Goal: Complete application form: Complete application form

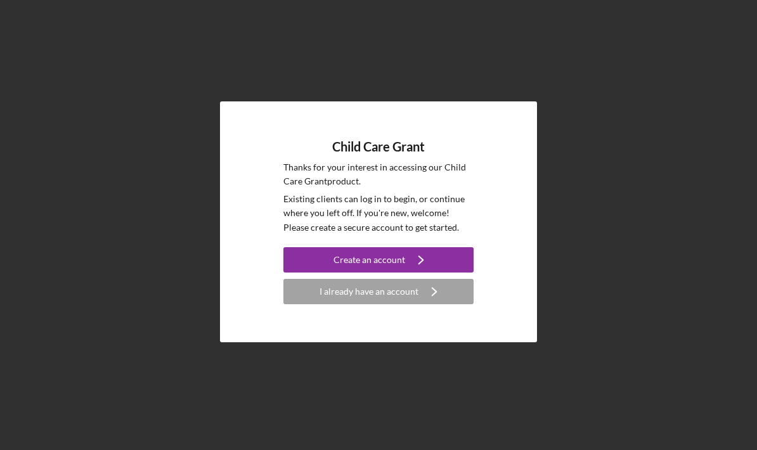
click at [402, 273] on div "Create an account" at bounding box center [369, 259] width 72 height 25
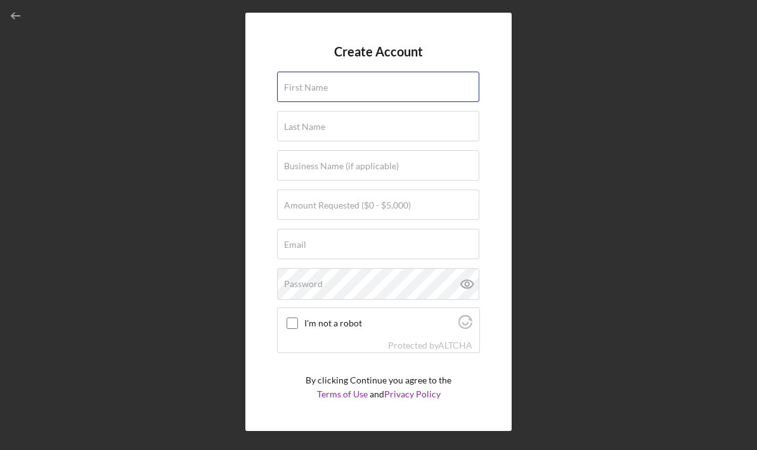
click at [398, 93] on div "First Name" at bounding box center [378, 88] width 203 height 32
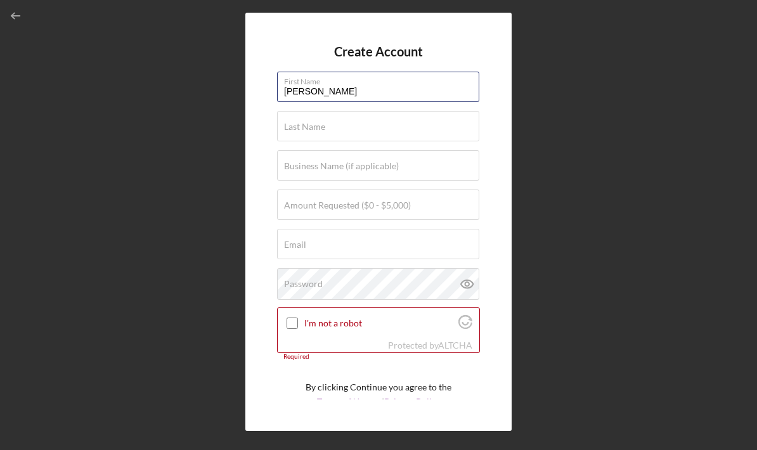
type input "[PERSON_NAME]"
click at [369, 129] on div "Last Name Required" at bounding box center [378, 127] width 203 height 32
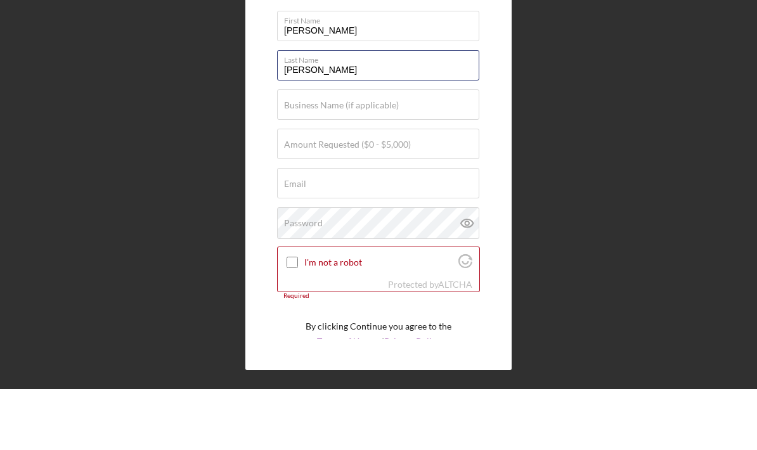
type input "[PERSON_NAME]"
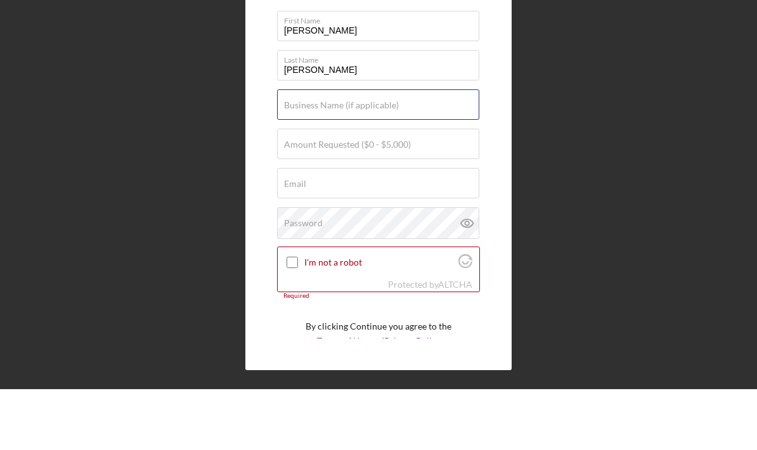
click at [420, 150] on div "Business Name (if applicable)" at bounding box center [378, 166] width 203 height 32
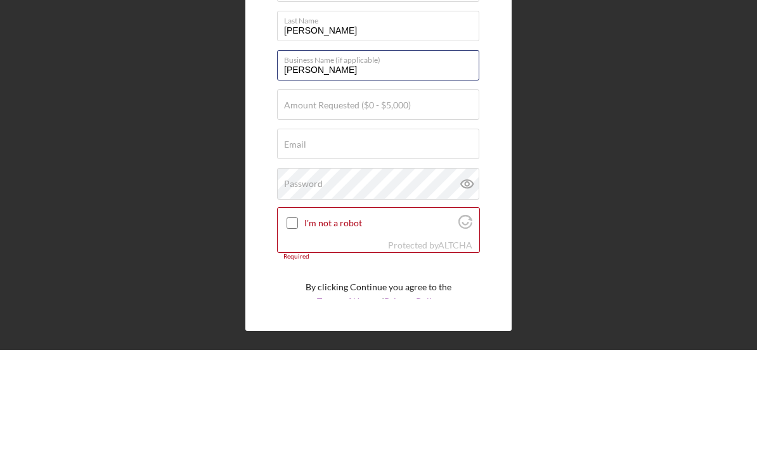
type input "[PERSON_NAME]"
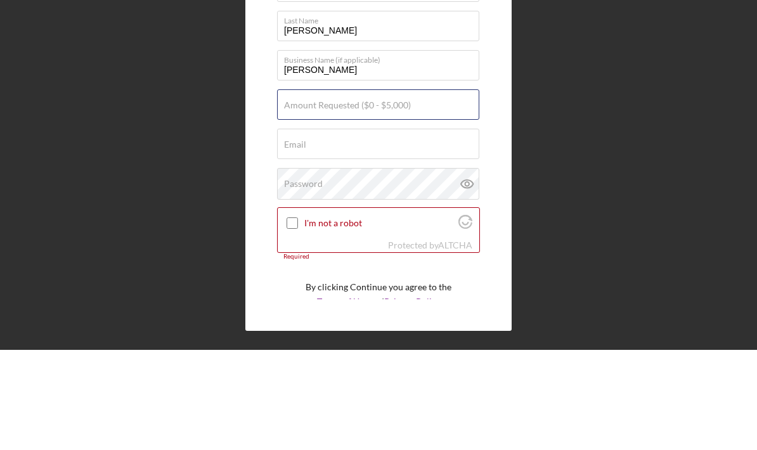
click at [423, 190] on div "Amount Requested ($0 - $5,000)" at bounding box center [378, 206] width 203 height 32
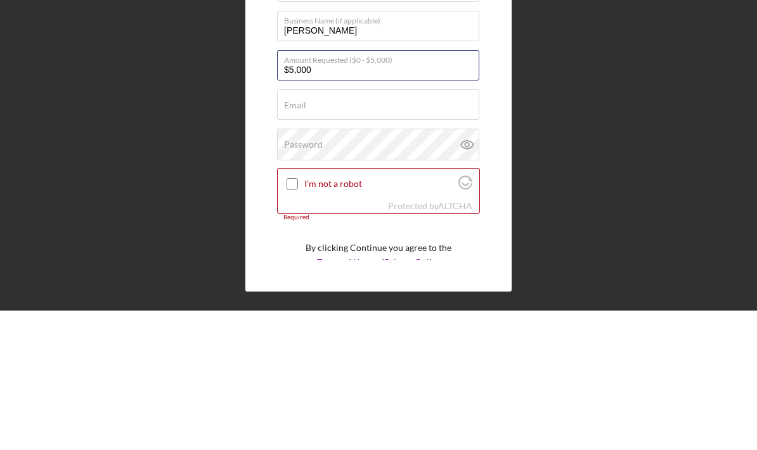
type input "$5,000"
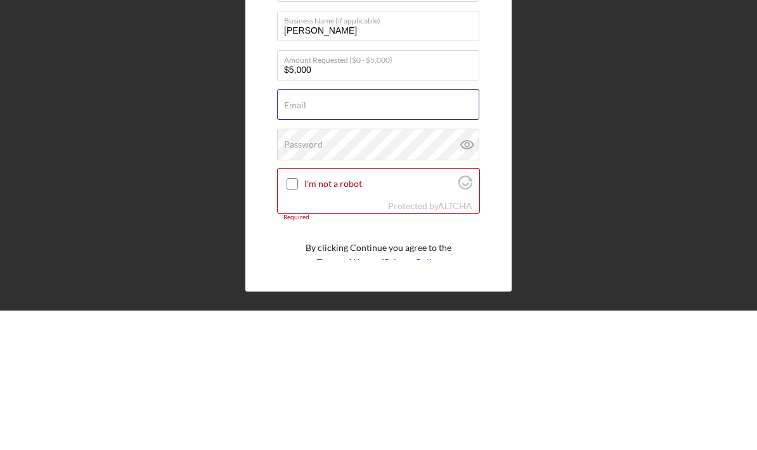
click at [382, 229] on div "Email Required" at bounding box center [378, 245] width 203 height 32
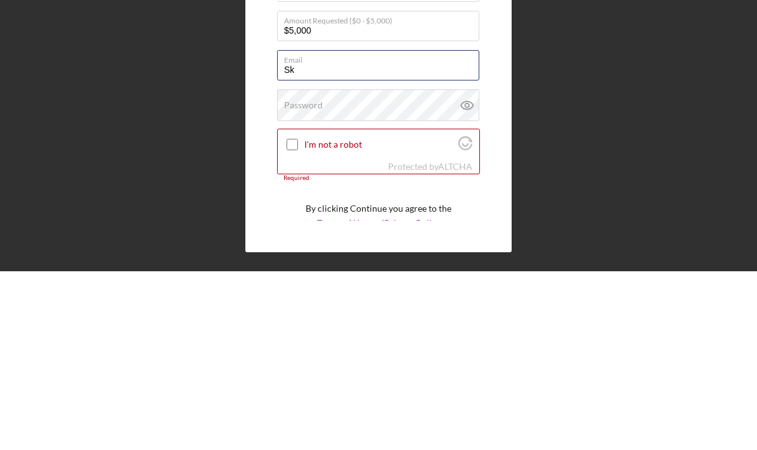
type input "S"
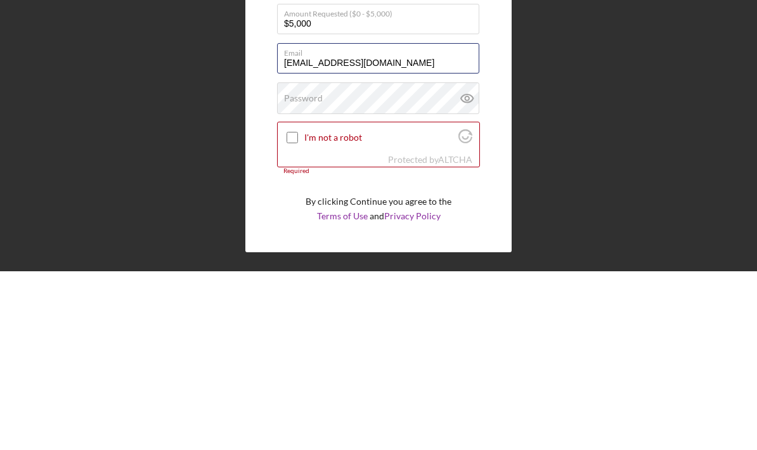
scroll to position [6, 0]
type input "[EMAIL_ADDRESS][DOMAIN_NAME]"
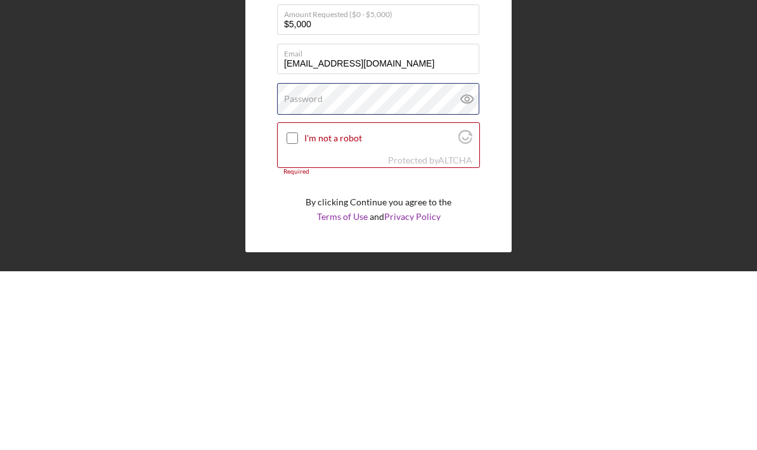
click at [400, 262] on div "Password" at bounding box center [378, 278] width 203 height 32
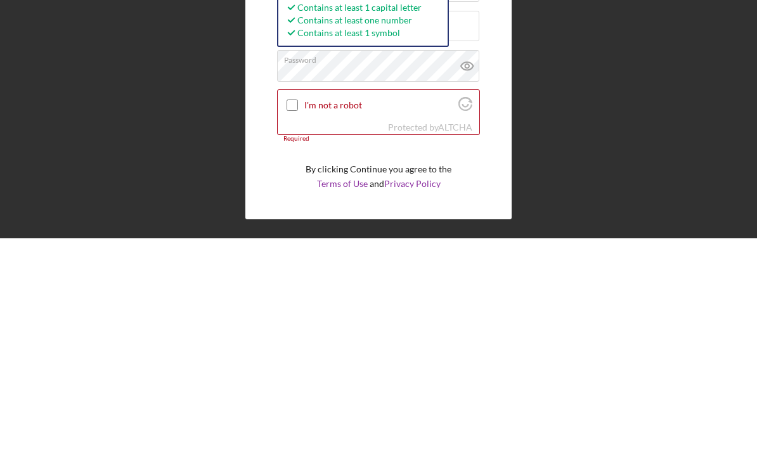
click at [470, 262] on icon at bounding box center [467, 278] width 32 height 32
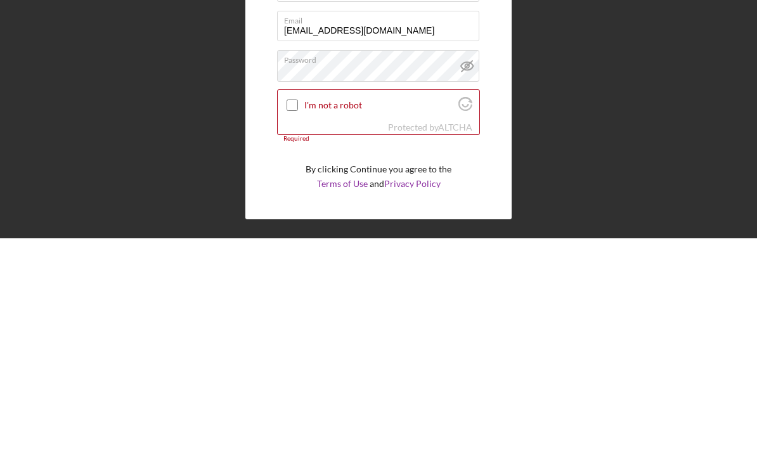
scroll to position [51, 0]
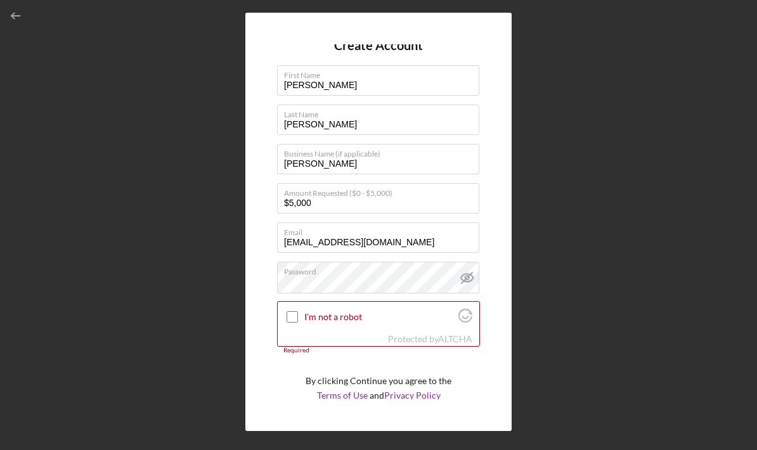
click at [298, 311] on input "I'm not a robot" at bounding box center [292, 316] width 11 height 11
checkbox input "true"
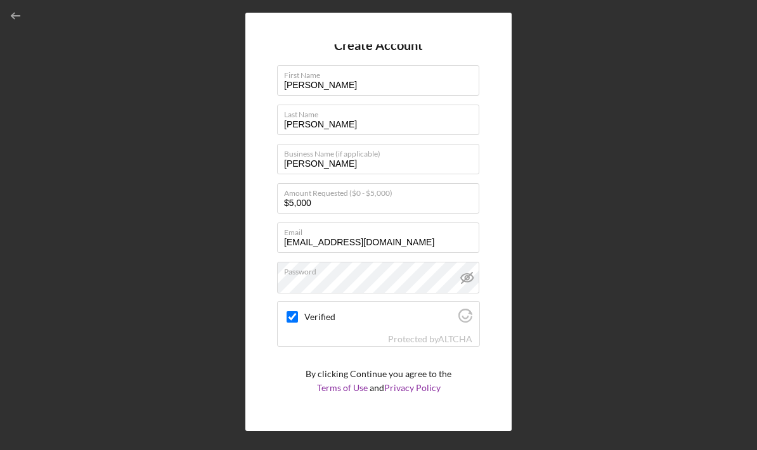
scroll to position [0, 0]
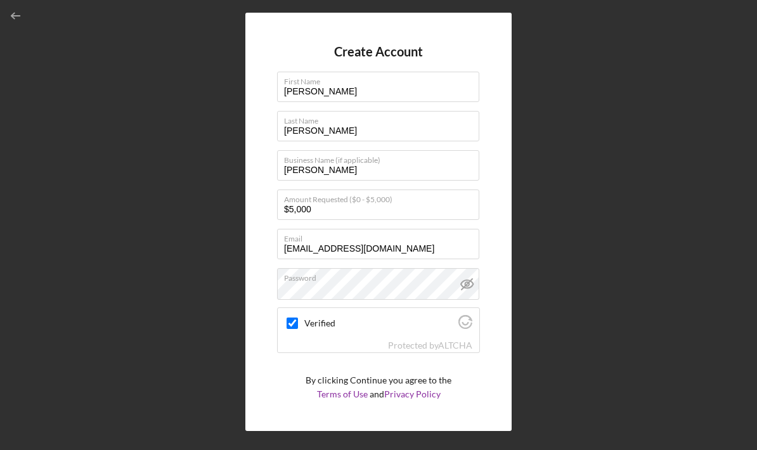
click at [404, 411] on icon "submit" at bounding box center [416, 427] width 32 height 32
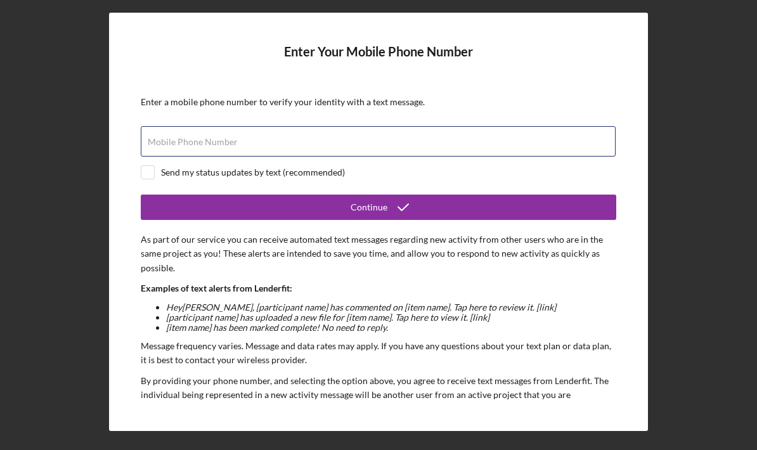
click at [255, 126] on div "Mobile Phone Number" at bounding box center [378, 142] width 475 height 32
type input "[PHONE_NUMBER]"
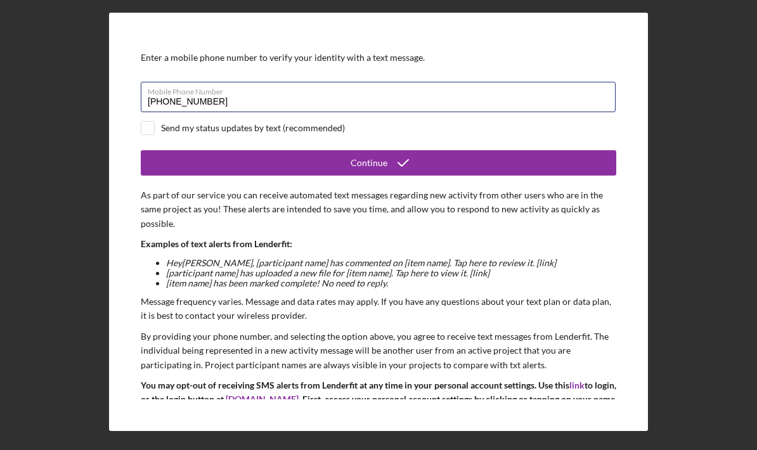
scroll to position [46, 0]
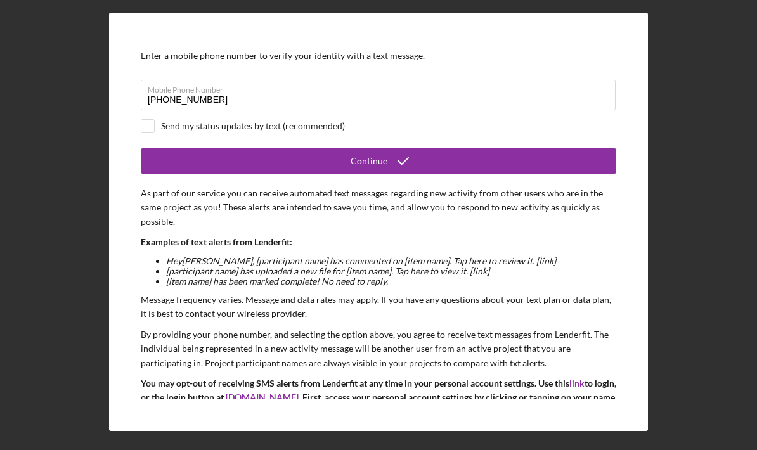
click at [153, 120] on input "checkbox" at bounding box center [147, 126] width 13 height 13
checkbox input "true"
click at [413, 145] on icon "submit" at bounding box center [403, 161] width 32 height 32
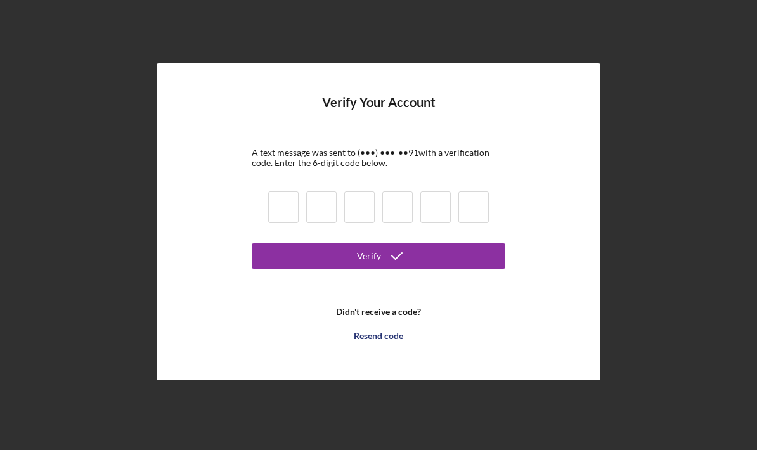
click at [292, 191] on input at bounding box center [283, 207] width 30 height 32
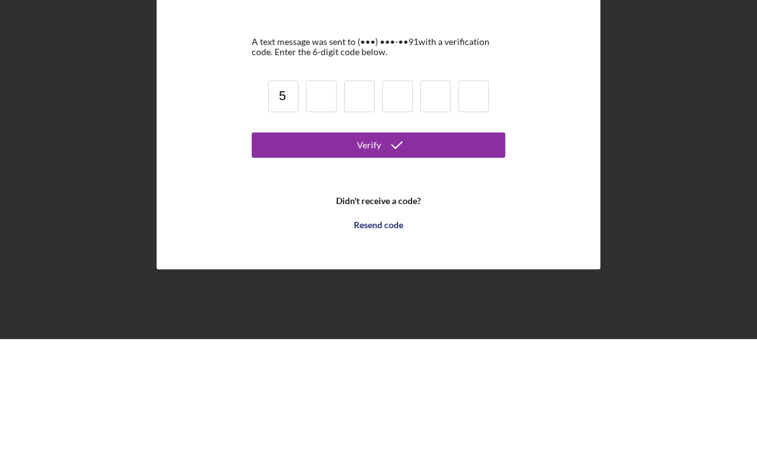
type input "5"
type input "7"
type input "5"
type input "7"
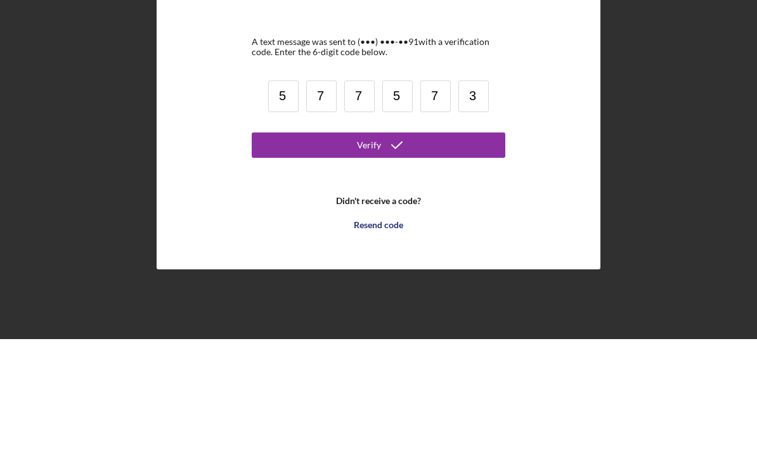
type input "3"
click at [429, 243] on button "Verify" at bounding box center [379, 255] width 254 height 25
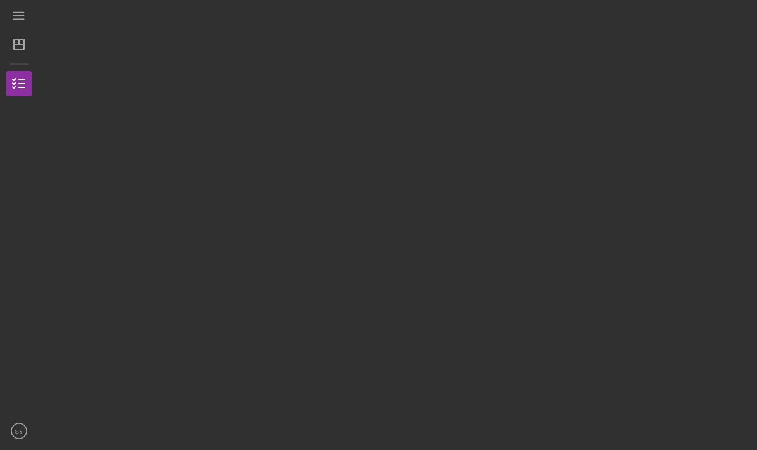
scroll to position [44, 0]
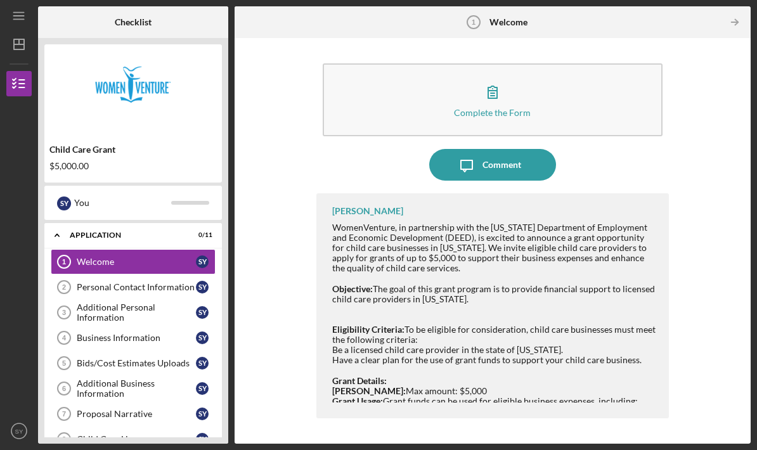
click at [593, 63] on button "Complete the Form Form" at bounding box center [493, 99] width 340 height 73
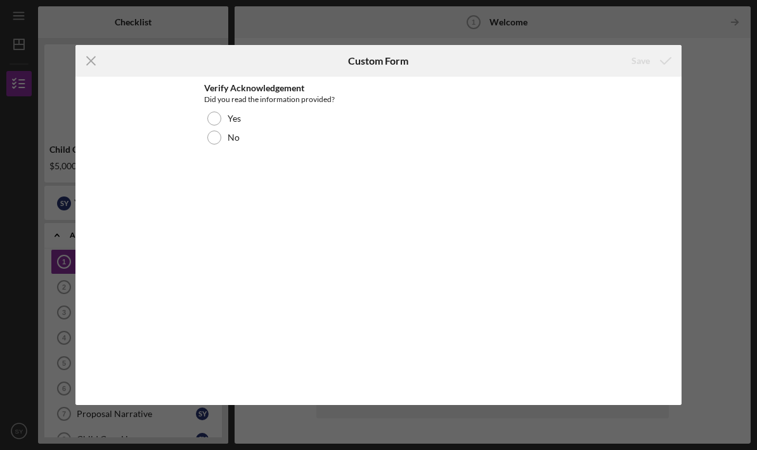
click at [97, 56] on icon "Icon/Menu Close" at bounding box center [91, 61] width 32 height 32
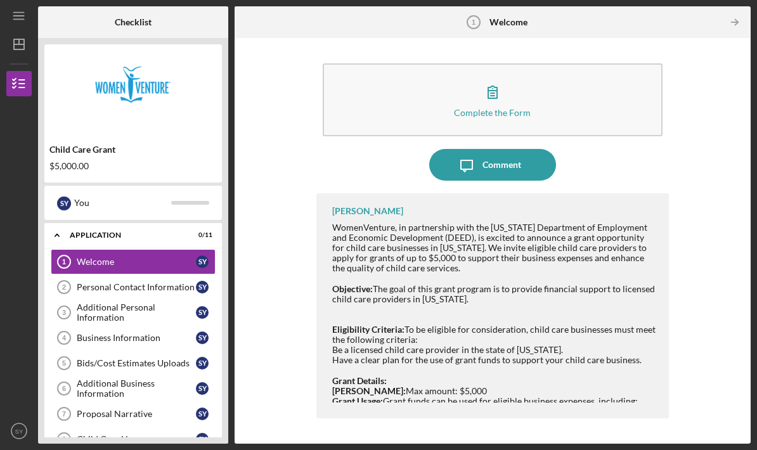
click at [498, 149] on div "Comment" at bounding box center [501, 165] width 39 height 32
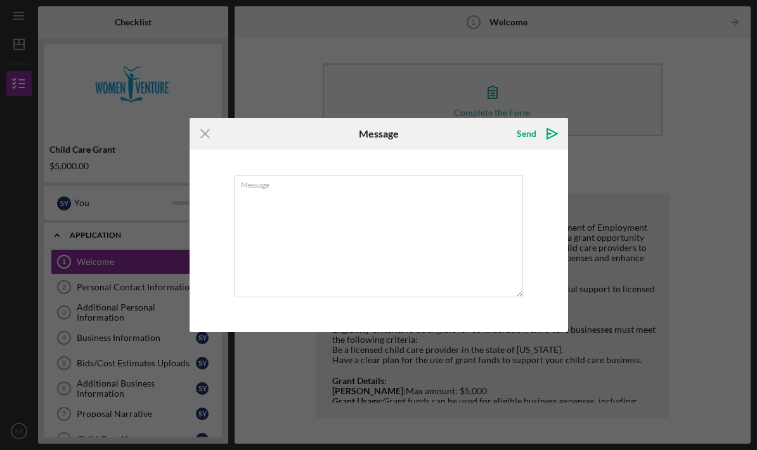
click at [207, 132] on icon "Icon/Menu Close" at bounding box center [206, 134] width 32 height 32
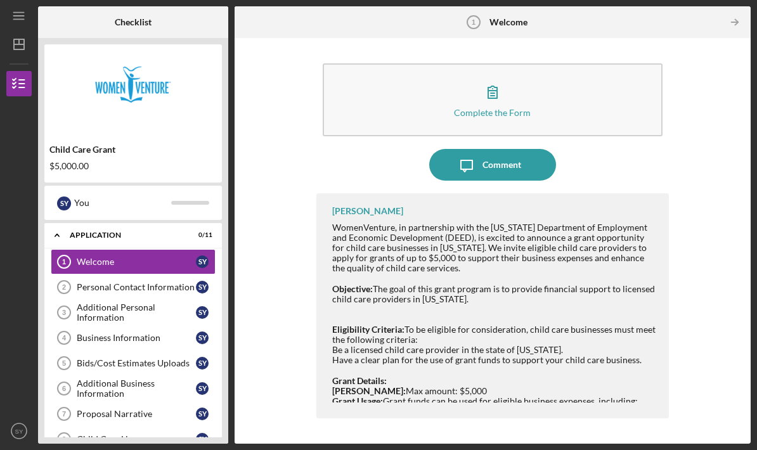
click at [571, 63] on button "Complete the Form Form" at bounding box center [493, 99] width 340 height 73
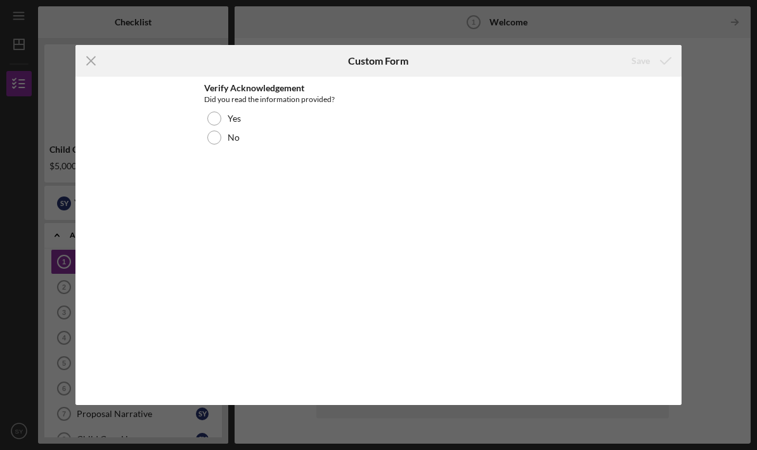
click at [212, 121] on div at bounding box center [214, 119] width 14 height 14
click at [637, 60] on div "Save" at bounding box center [640, 60] width 18 height 25
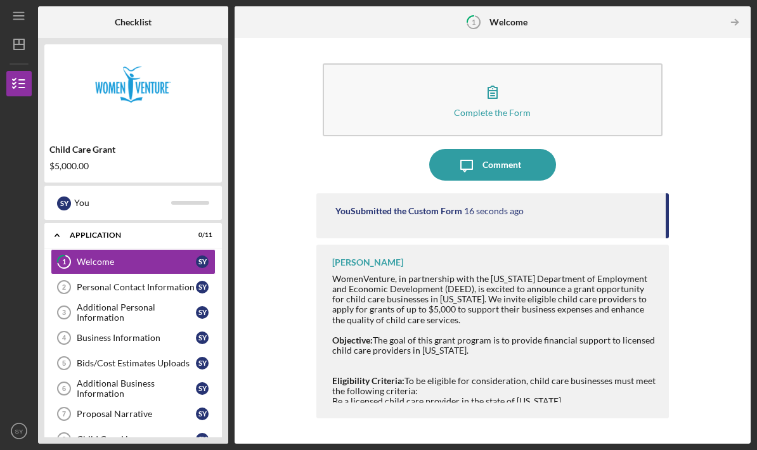
click at [576, 65] on button "Complete the Form Form" at bounding box center [493, 99] width 340 height 73
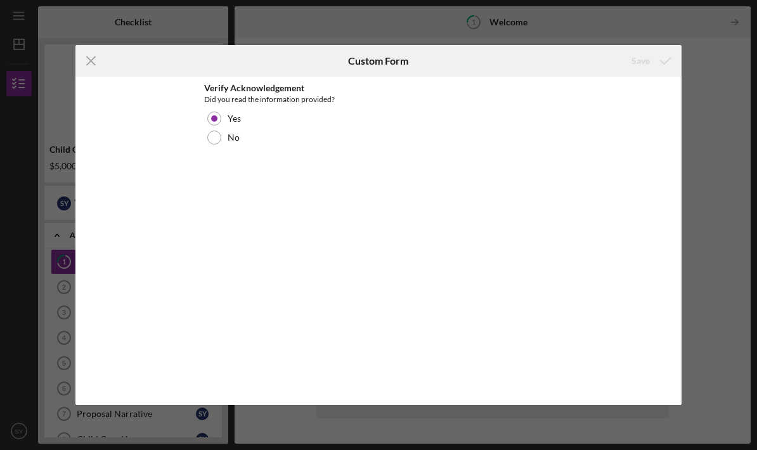
click at [91, 58] on icon "Icon/Menu Close" at bounding box center [91, 61] width 32 height 32
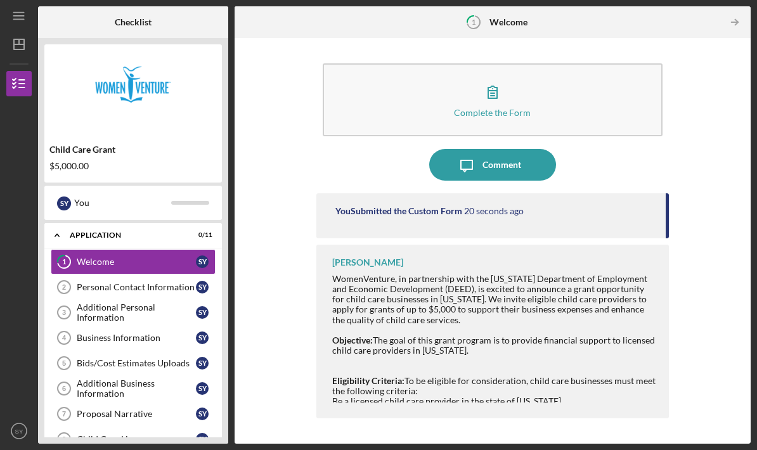
click at [154, 282] on div "Personal Contact Information" at bounding box center [136, 287] width 119 height 10
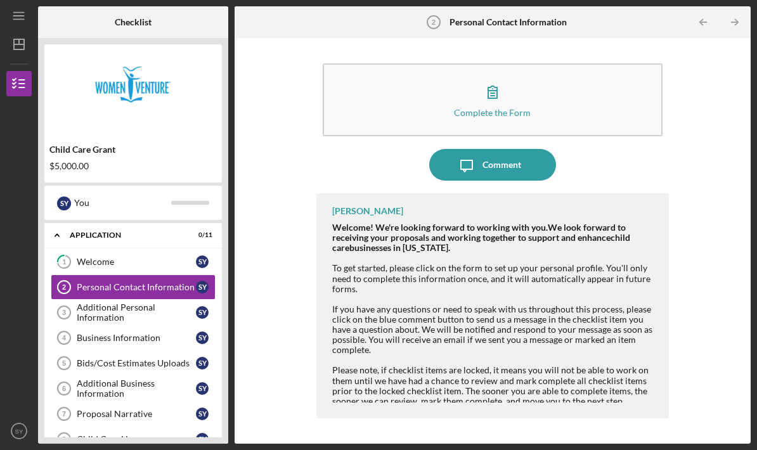
click at [169, 274] on link "Personal Contact Information 2 Personal Contact Information S Y" at bounding box center [133, 286] width 165 height 25
click at [584, 63] on button "Complete the Form Form" at bounding box center [493, 99] width 340 height 73
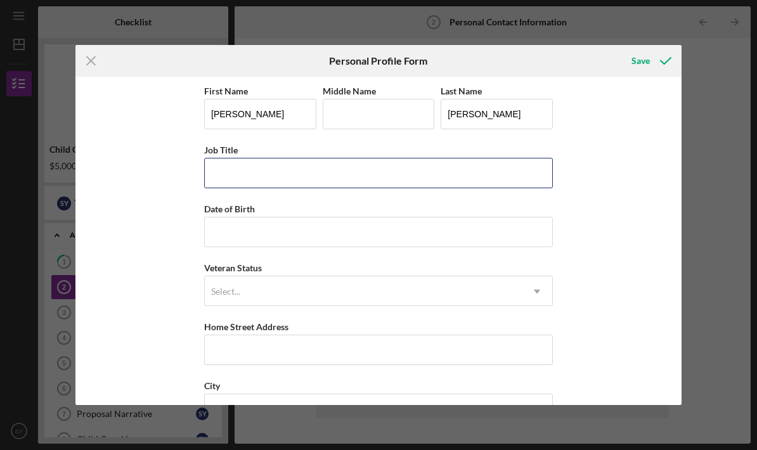
click at [370, 174] on input "Job Title" at bounding box center [378, 173] width 349 height 30
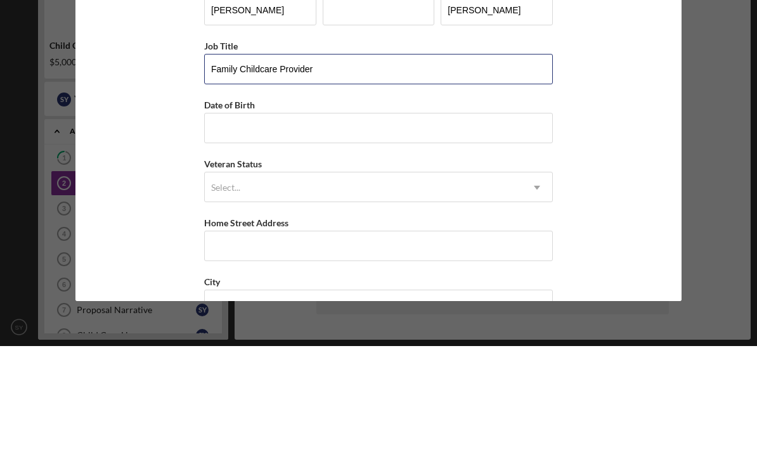
type input "Family Childcare Provider"
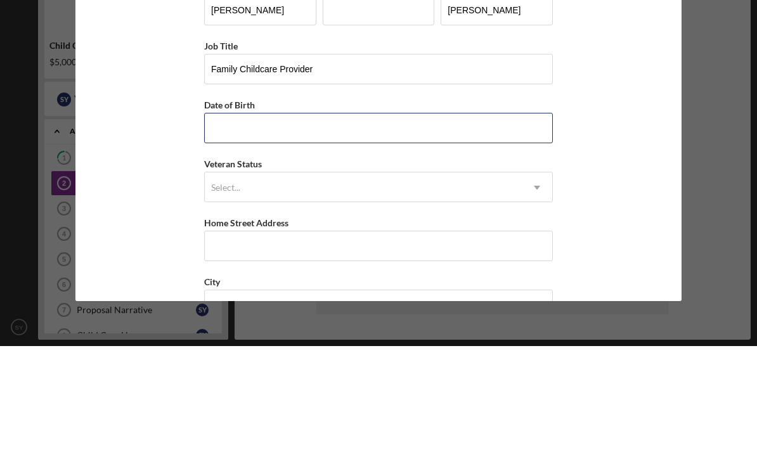
click at [332, 217] on input "Date of Birth" at bounding box center [378, 232] width 349 height 30
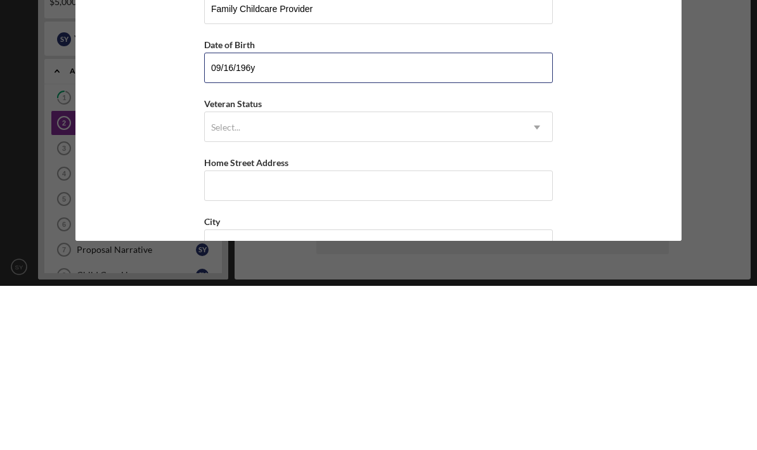
type input "[DATE]"
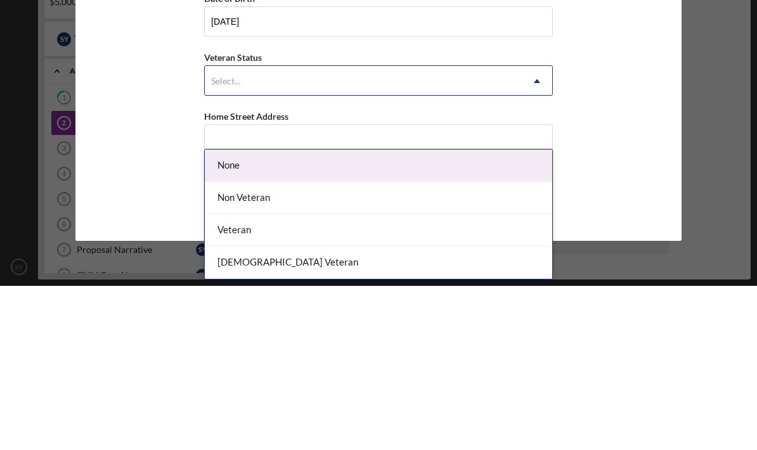
scroll to position [51, 0]
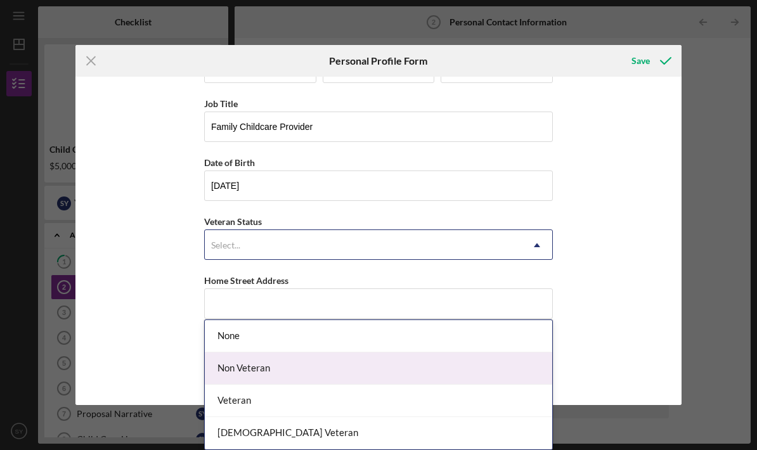
click at [315, 352] on div "Non Veteran" at bounding box center [378, 368] width 347 height 32
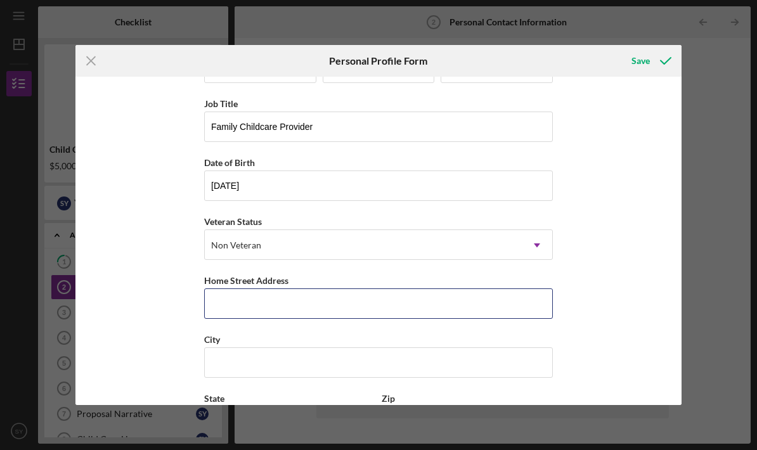
click at [425, 304] on input "Home Street Address" at bounding box center [378, 303] width 349 height 30
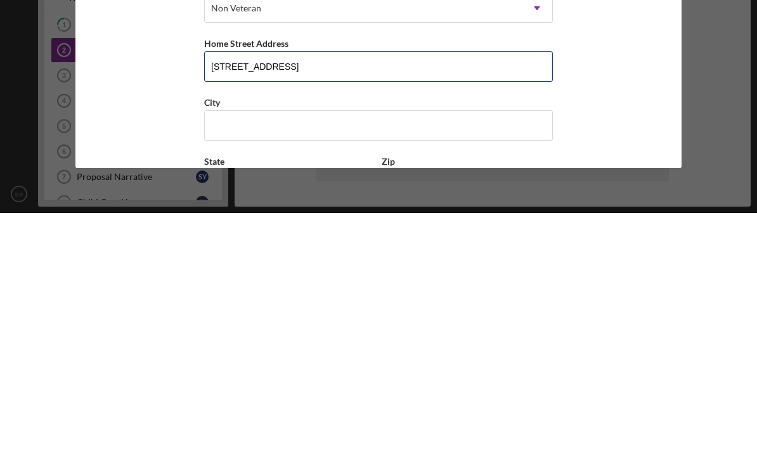
type input "[STREET_ADDRESS]"
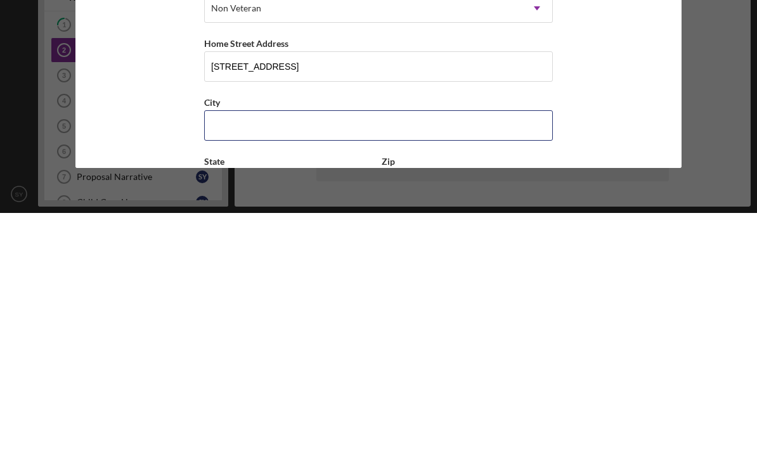
click at [297, 347] on input "City" at bounding box center [378, 362] width 349 height 30
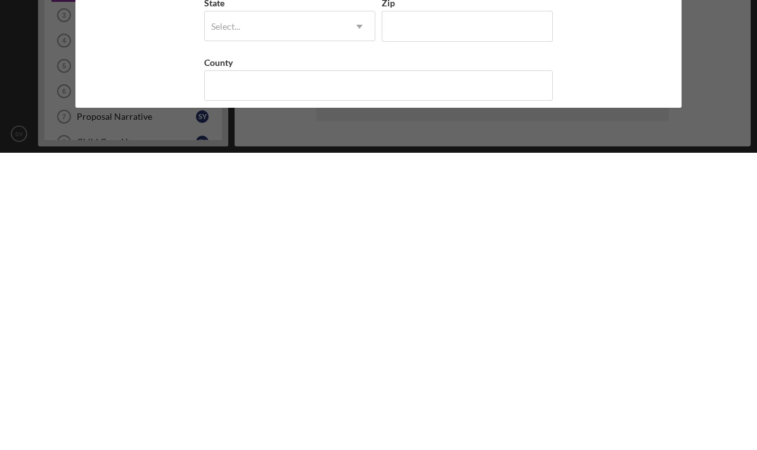
scroll to position [146, 0]
type input "Willmar"
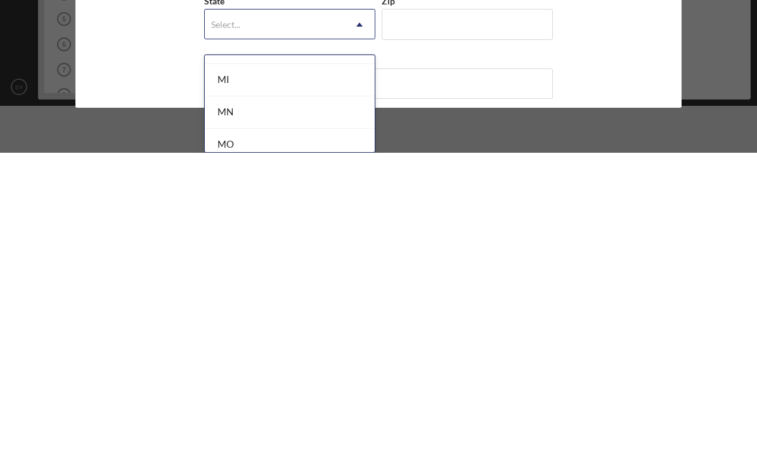
scroll to position [1061, 0]
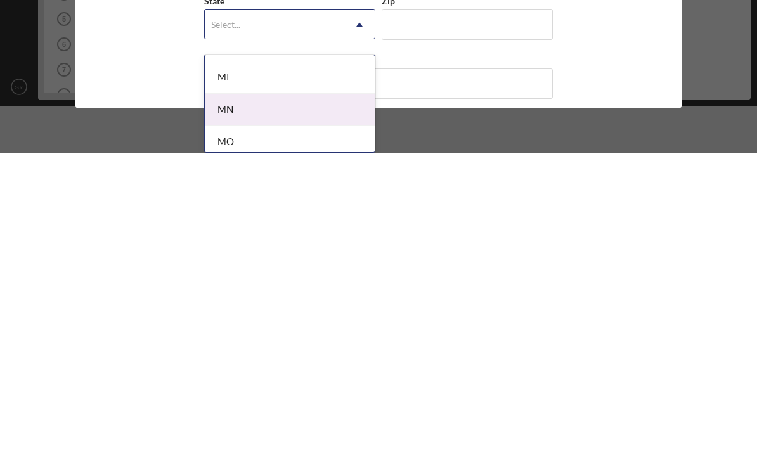
click at [243, 391] on div "MN" at bounding box center [290, 407] width 170 height 32
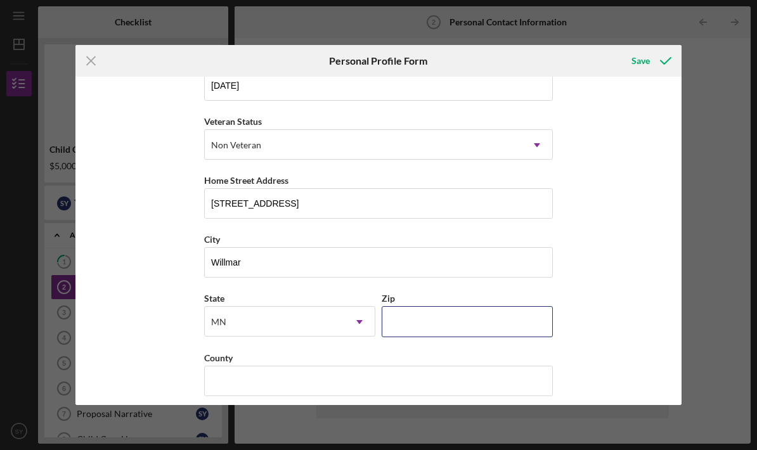
click at [434, 330] on input "Zip" at bounding box center [467, 321] width 171 height 30
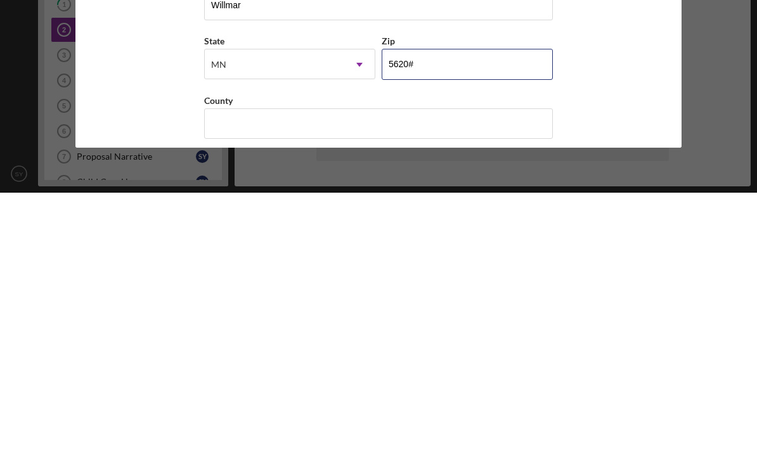
type input "56201"
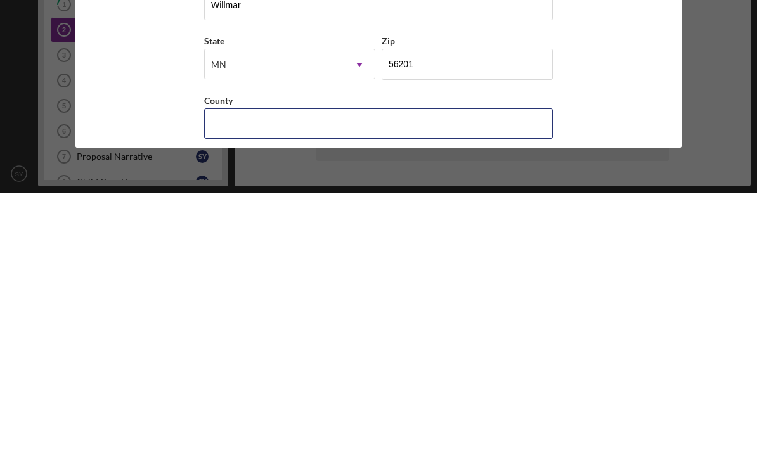
click at [313, 366] on input "County" at bounding box center [378, 381] width 349 height 30
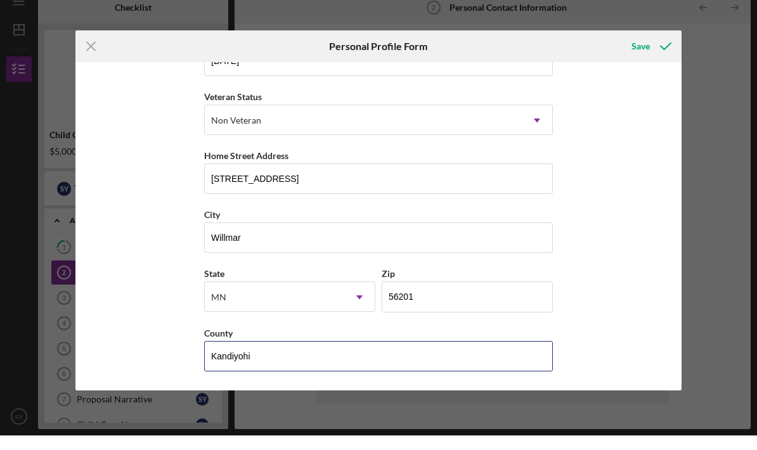
scroll to position [0, 0]
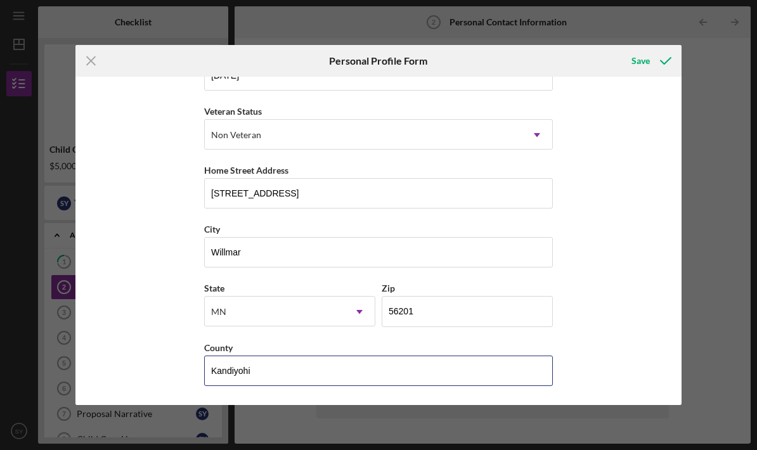
type input "Kandiyohi"
click at [642, 63] on div "Save" at bounding box center [640, 60] width 18 height 25
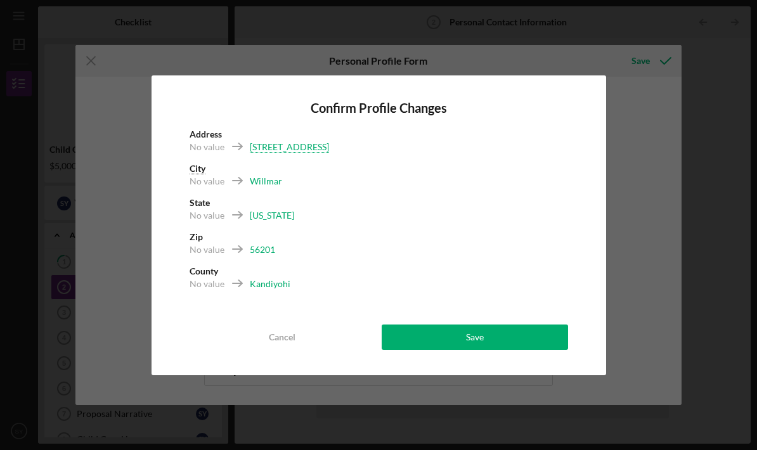
click at [515, 341] on button "Save" at bounding box center [475, 337] width 186 height 25
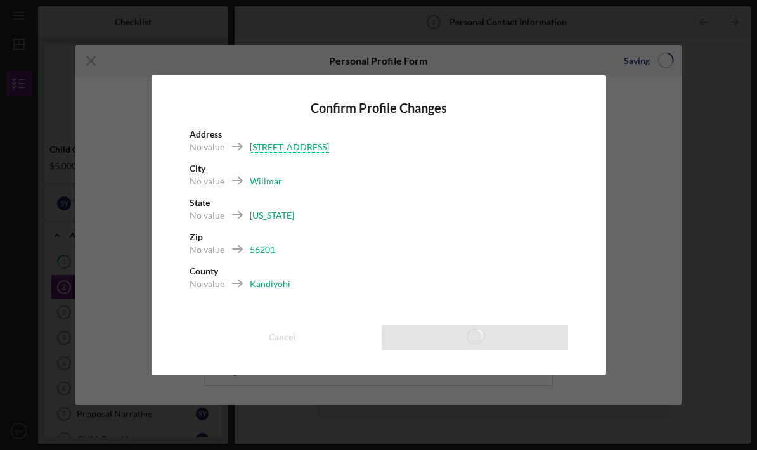
scroll to position [44, 0]
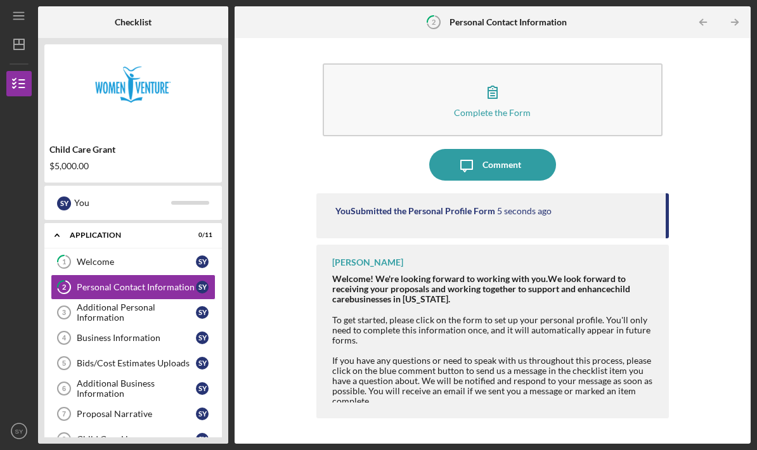
click at [170, 282] on div "Personal Contact Information" at bounding box center [136, 287] width 119 height 10
click at [138, 302] on div "Additional Personal Information" at bounding box center [136, 312] width 119 height 20
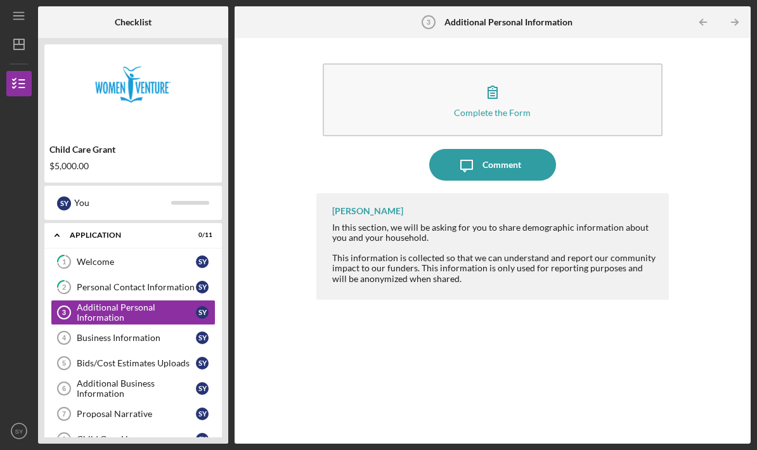
click at [139, 302] on div "Additional Personal Information" at bounding box center [136, 312] width 119 height 20
click at [561, 63] on button "Complete the Form Form" at bounding box center [493, 99] width 340 height 73
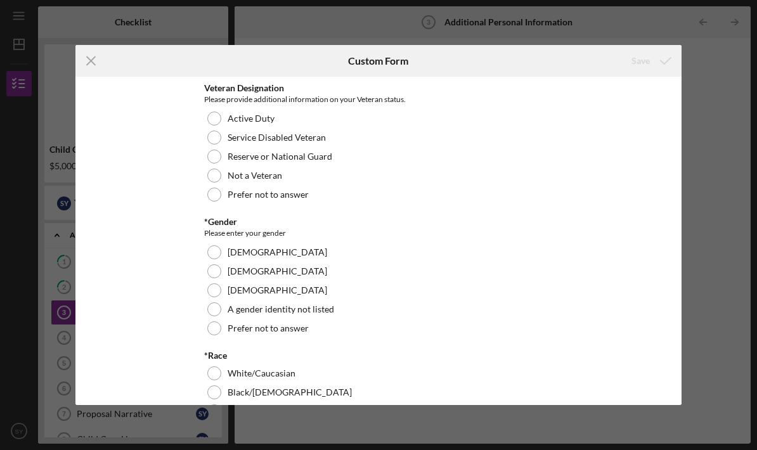
click at [221, 176] on div "Not a Veteran" at bounding box center [378, 175] width 349 height 19
click at [214, 253] on div at bounding box center [214, 252] width 14 height 14
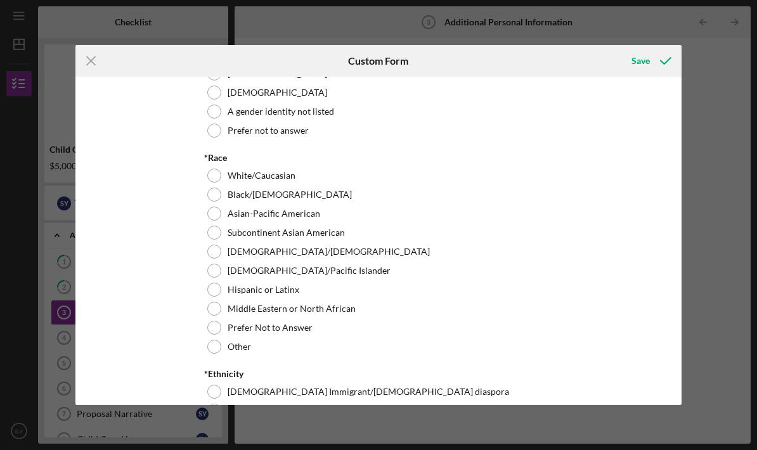
scroll to position [220, 0]
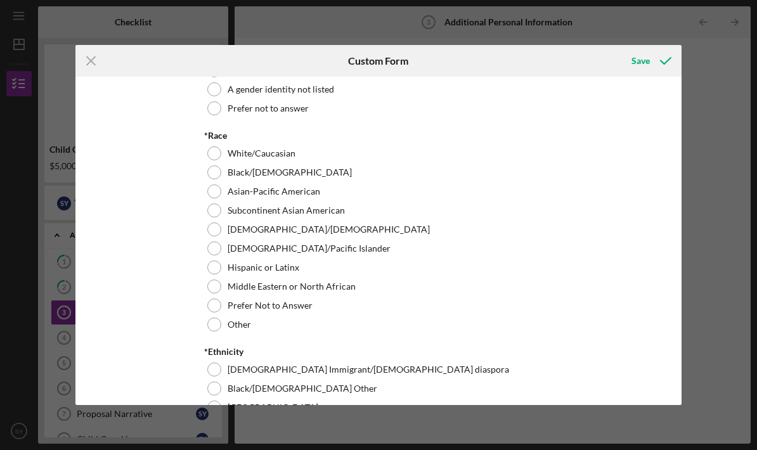
click at [223, 154] on div "White/Caucasian" at bounding box center [378, 153] width 349 height 19
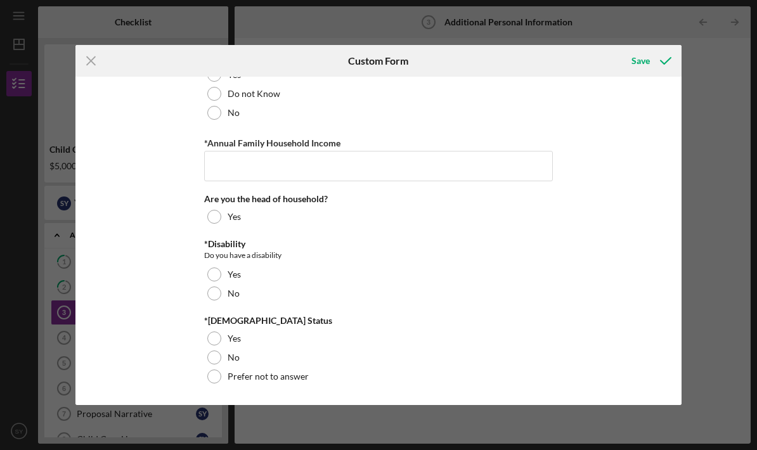
scroll to position [973, 0]
click at [223, 295] on div "No" at bounding box center [378, 294] width 349 height 19
click at [221, 358] on div "No" at bounding box center [378, 358] width 349 height 19
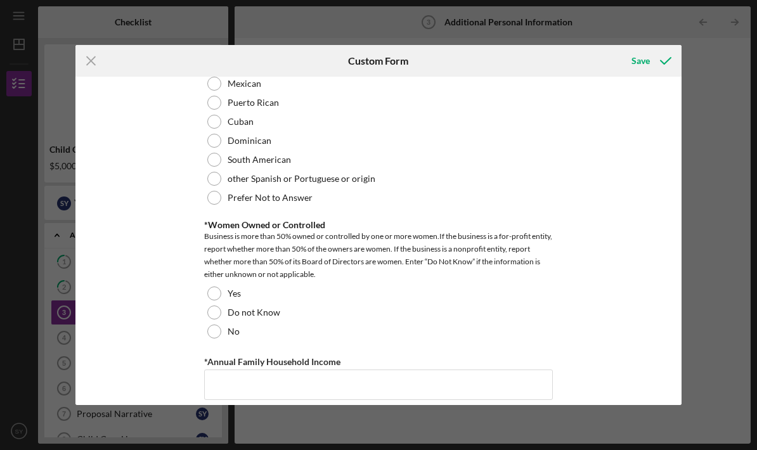
scroll to position [754, 0]
click at [214, 294] on div at bounding box center [214, 294] width 14 height 14
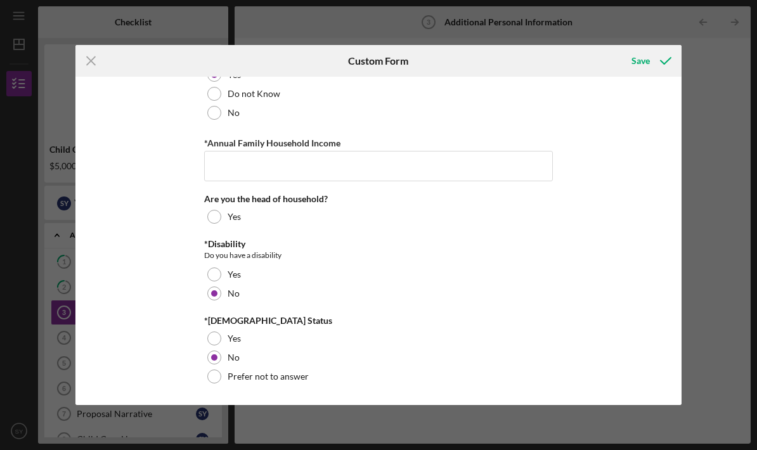
scroll to position [973, 0]
click at [309, 203] on div "Are you the head of household?" at bounding box center [378, 200] width 349 height 10
click at [313, 209] on div "Yes" at bounding box center [378, 217] width 349 height 19
click at [211, 217] on div at bounding box center [214, 217] width 6 height 6
click at [223, 213] on div "Yes" at bounding box center [378, 217] width 349 height 19
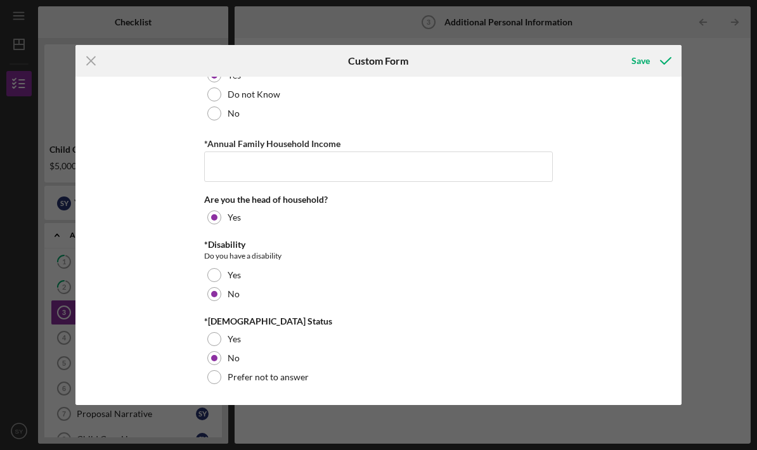
click at [220, 222] on div "Yes" at bounding box center [378, 217] width 349 height 19
click at [313, 205] on div "Are you the head of household? Yes" at bounding box center [378, 211] width 349 height 32
click at [218, 222] on div at bounding box center [214, 217] width 14 height 14
click at [223, 218] on div "Yes" at bounding box center [378, 217] width 349 height 19
click at [226, 223] on div "Yes" at bounding box center [378, 217] width 349 height 19
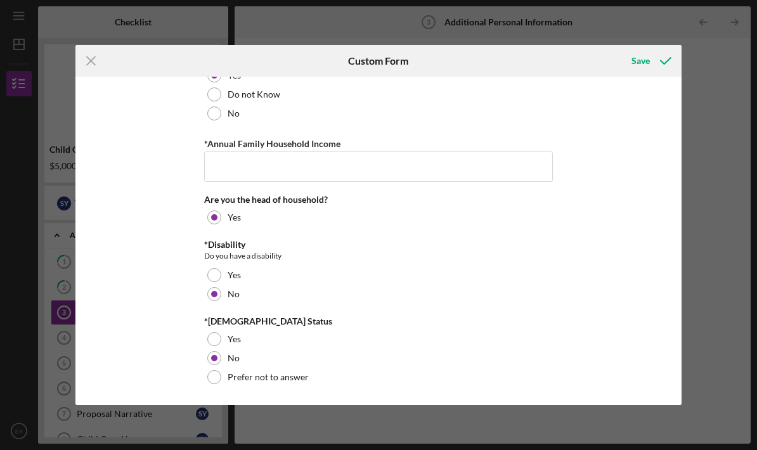
click at [216, 224] on div "Yes" at bounding box center [378, 217] width 349 height 19
click at [216, 219] on div at bounding box center [214, 217] width 6 height 6
click at [222, 224] on div "Yes" at bounding box center [378, 217] width 349 height 19
click at [221, 223] on div "Yes" at bounding box center [378, 217] width 349 height 19
click at [542, 368] on div "Prefer not to answer" at bounding box center [378, 377] width 349 height 19
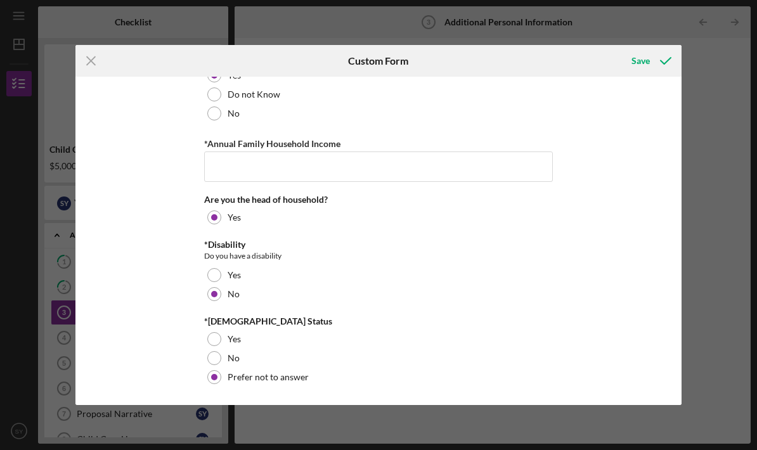
click at [219, 357] on div at bounding box center [214, 358] width 14 height 14
click at [219, 217] on div at bounding box center [214, 217] width 14 height 14
click at [221, 221] on div "Yes" at bounding box center [378, 217] width 349 height 19
click at [219, 223] on div "Yes" at bounding box center [378, 218] width 349 height 19
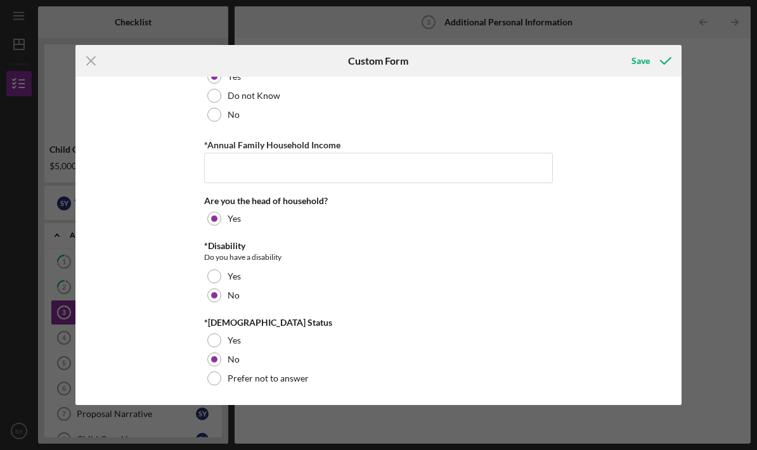
click at [318, 219] on div "Yes" at bounding box center [378, 218] width 349 height 19
click at [671, 425] on div "Icon/Menu Close Custom Form Save Veteran Designation Please provide additional …" at bounding box center [378, 225] width 757 height 450
click at [99, 65] on icon "Icon/Menu Close" at bounding box center [91, 61] width 32 height 32
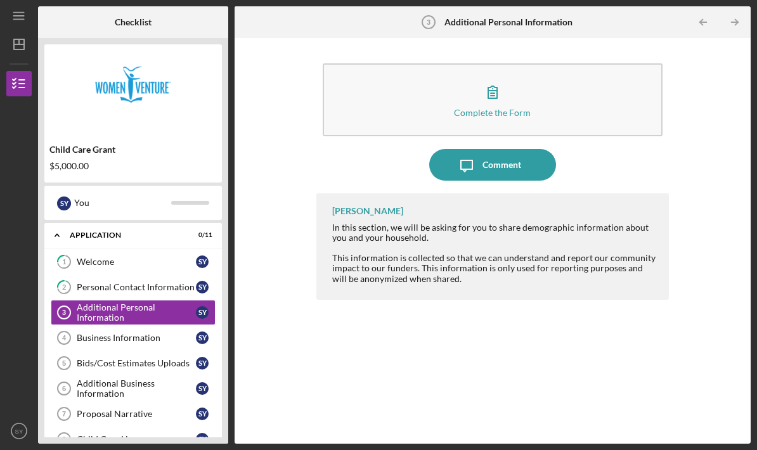
click at [143, 333] on div "Business Information" at bounding box center [136, 338] width 119 height 10
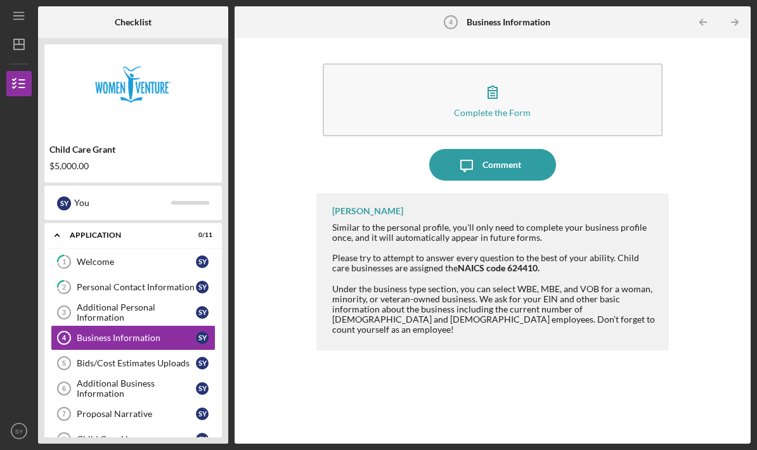
click at [137, 302] on div "Additional Personal Information" at bounding box center [136, 312] width 119 height 20
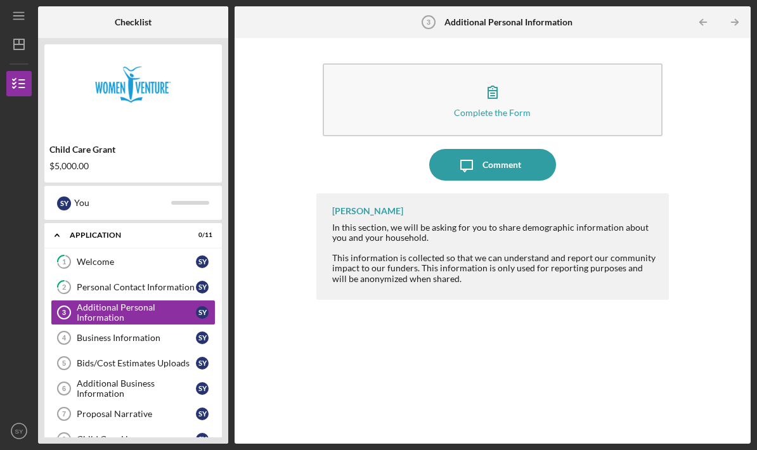
click at [442, 63] on button "Complete the Form Form" at bounding box center [493, 99] width 340 height 73
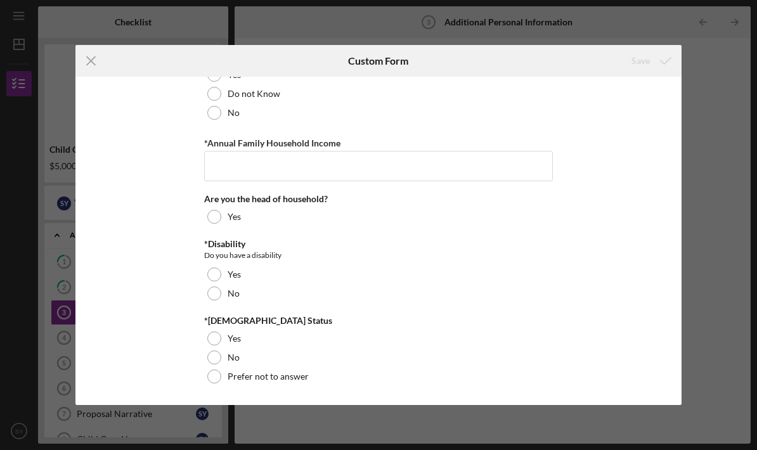
scroll to position [973, 0]
click at [216, 361] on div at bounding box center [214, 358] width 14 height 14
click at [219, 297] on div at bounding box center [214, 294] width 14 height 14
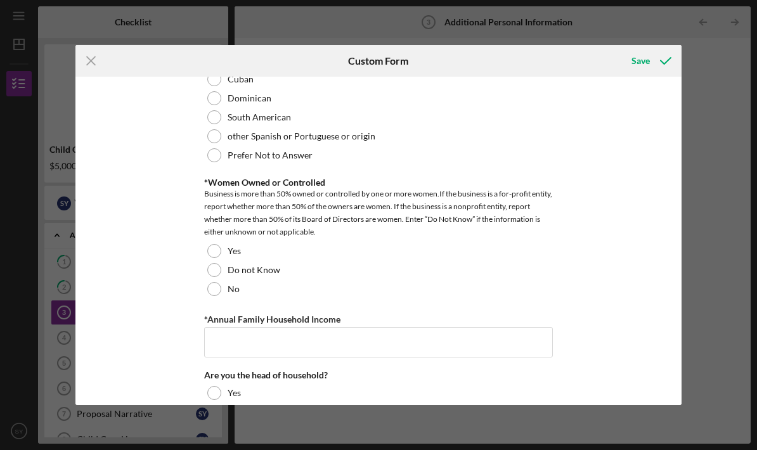
scroll to position [796, 0]
click at [220, 249] on div at bounding box center [214, 252] width 14 height 14
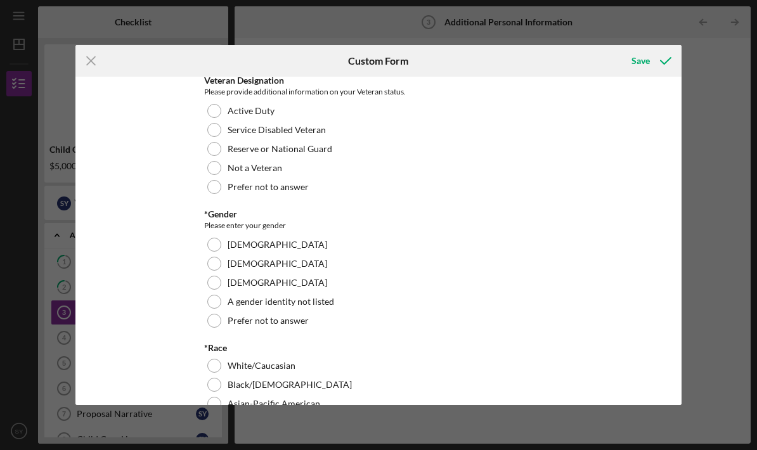
scroll to position [7, 0]
click at [217, 366] on div at bounding box center [214, 366] width 14 height 14
click at [215, 242] on div at bounding box center [214, 245] width 14 height 14
click at [215, 170] on div at bounding box center [214, 169] width 14 height 14
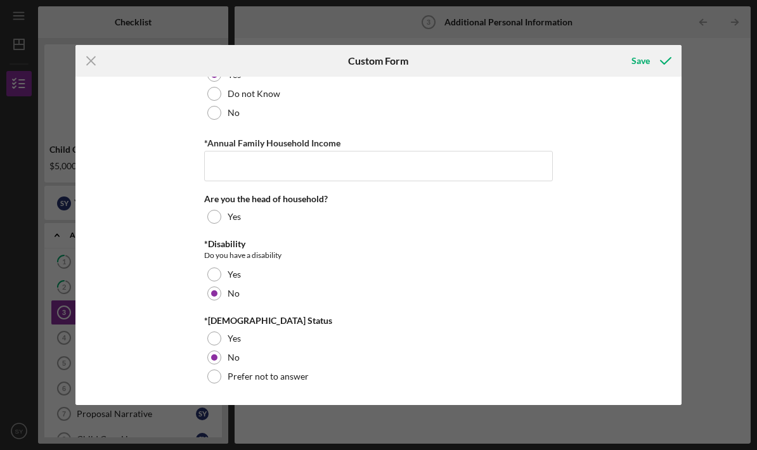
scroll to position [973, 0]
click at [278, 175] on input "*Annual Family Household Income" at bounding box center [378, 167] width 349 height 30
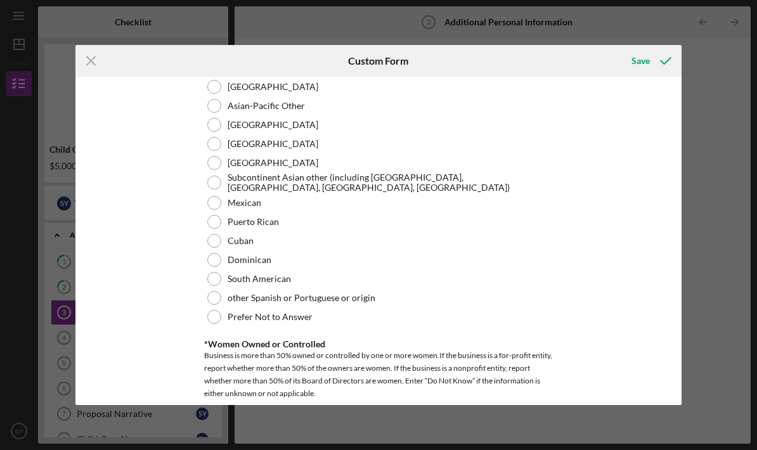
scroll to position [636, 0]
type input "120,000"
click at [217, 323] on div "Prefer Not to Answer" at bounding box center [378, 316] width 349 height 19
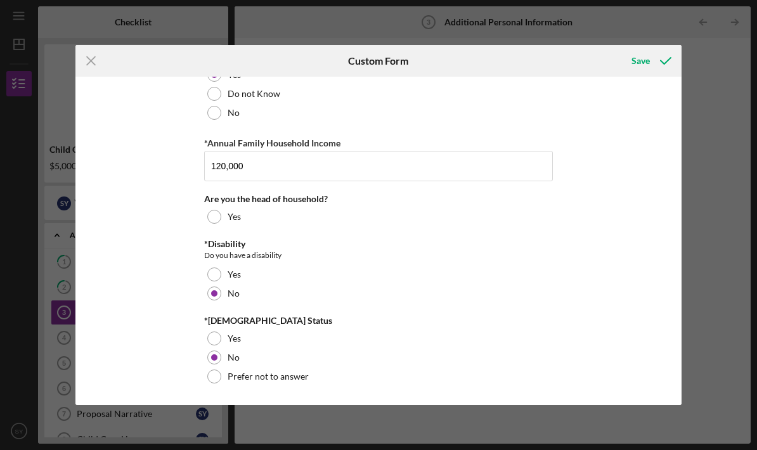
scroll to position [973, 0]
click at [92, 70] on icon "Icon/Menu Close" at bounding box center [91, 61] width 32 height 32
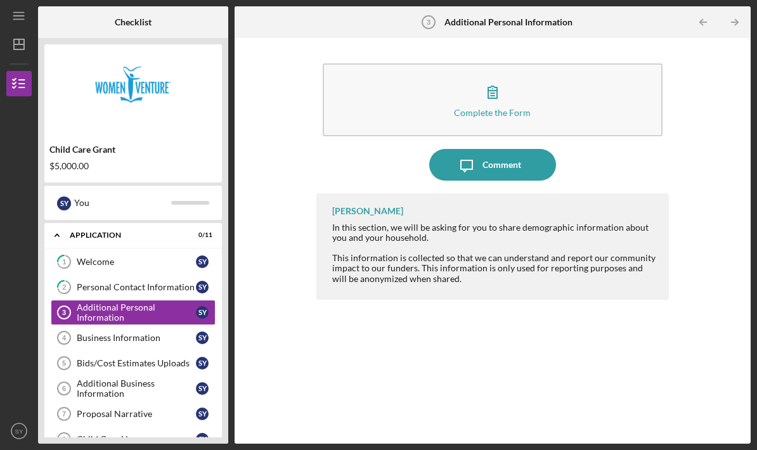
click at [159, 302] on div "Additional Personal Information" at bounding box center [136, 312] width 119 height 20
click at [367, 63] on button "Complete the Form Form" at bounding box center [493, 99] width 340 height 73
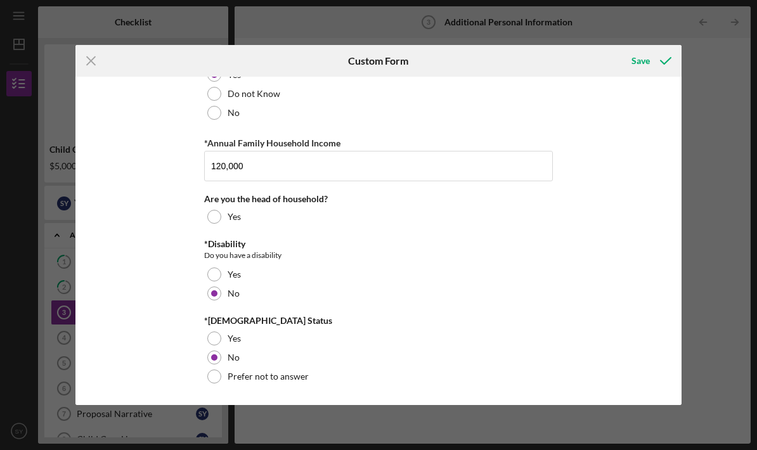
scroll to position [973, 0]
click at [48, 412] on div "Icon/Menu Close Custom Form Save Veteran Designation Please provide additional …" at bounding box center [378, 225] width 757 height 450
click at [645, 58] on div "Save" at bounding box center [640, 60] width 18 height 25
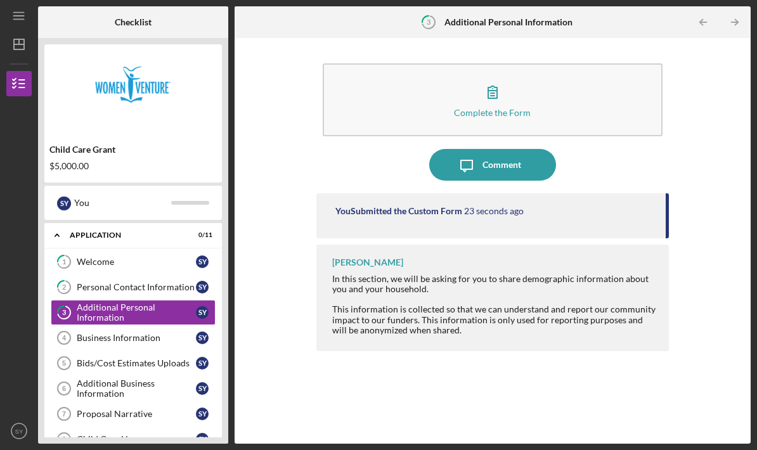
click at [133, 333] on div "Business Information" at bounding box center [136, 338] width 119 height 10
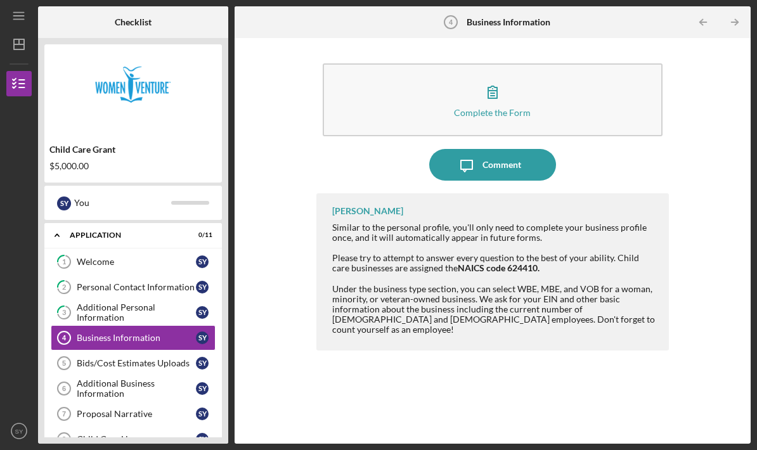
click at [578, 63] on button "Complete the Form Form" at bounding box center [493, 99] width 340 height 73
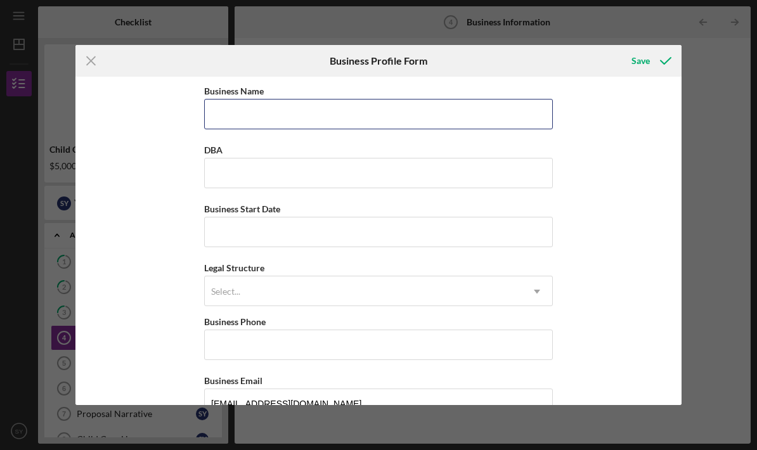
click at [337, 117] on input "Business Name" at bounding box center [378, 114] width 349 height 30
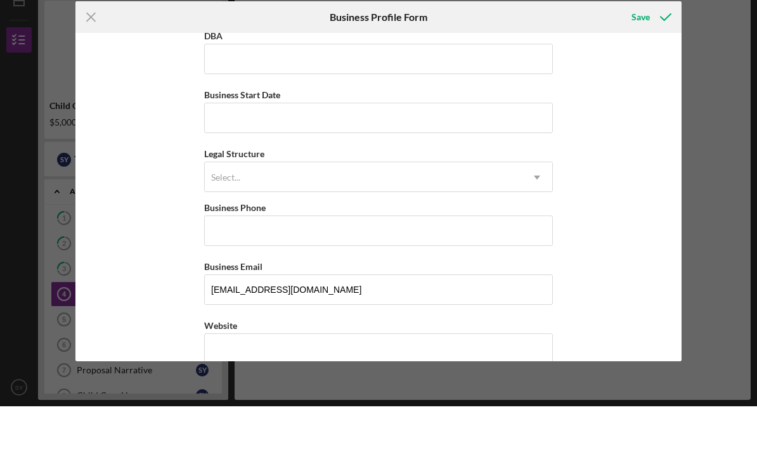
scroll to position [41, 0]
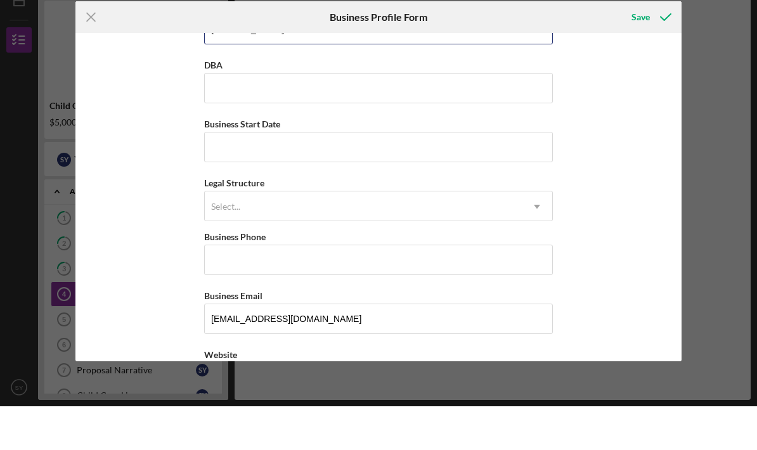
type input "[PERSON_NAME]"
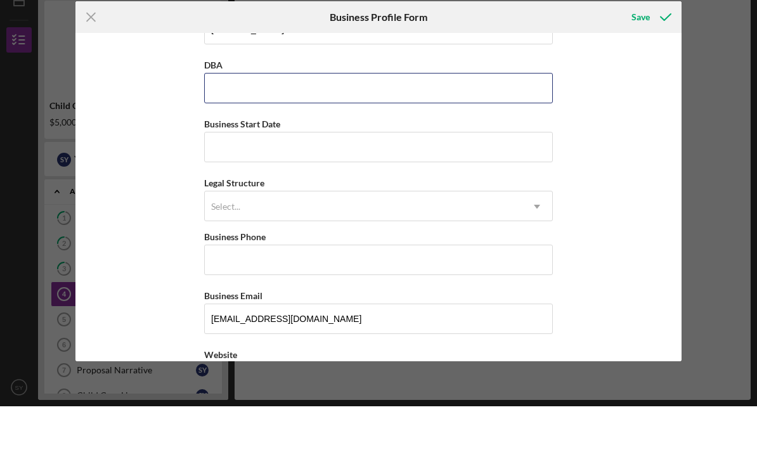
click at [333, 117] on input "DBA" at bounding box center [378, 132] width 349 height 30
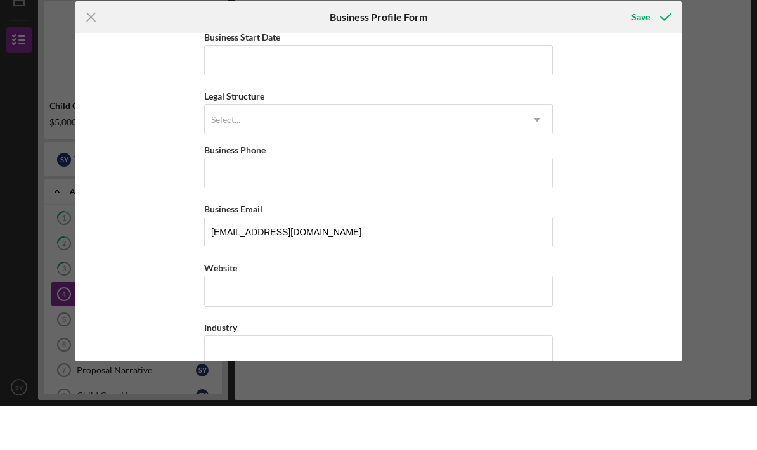
scroll to position [127, 0]
type input "[PERSON_NAME]"
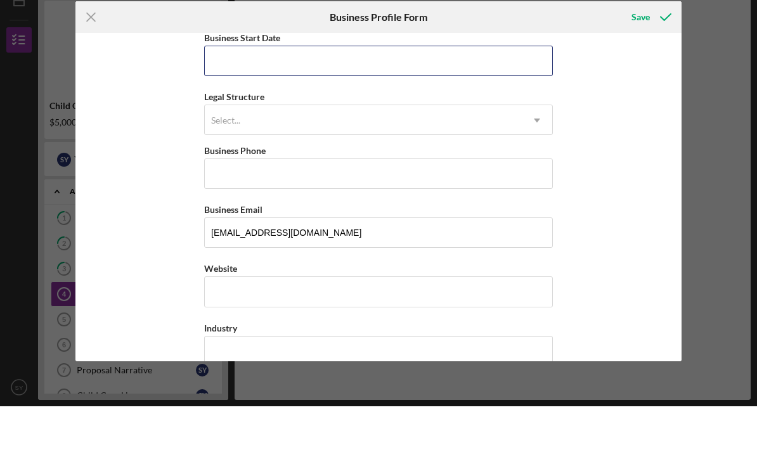
click at [286, 89] on input "Business Start Date" at bounding box center [378, 104] width 349 height 30
type input "[DATE]"
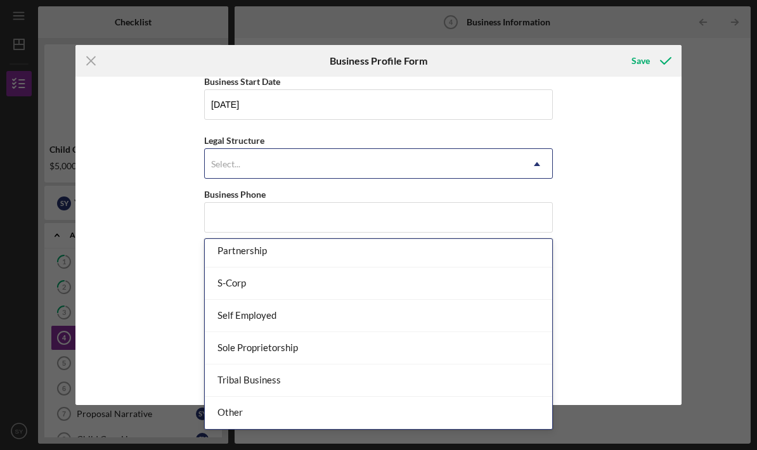
scroll to position [295, 0]
click at [271, 300] on div "Self Employed" at bounding box center [378, 316] width 347 height 32
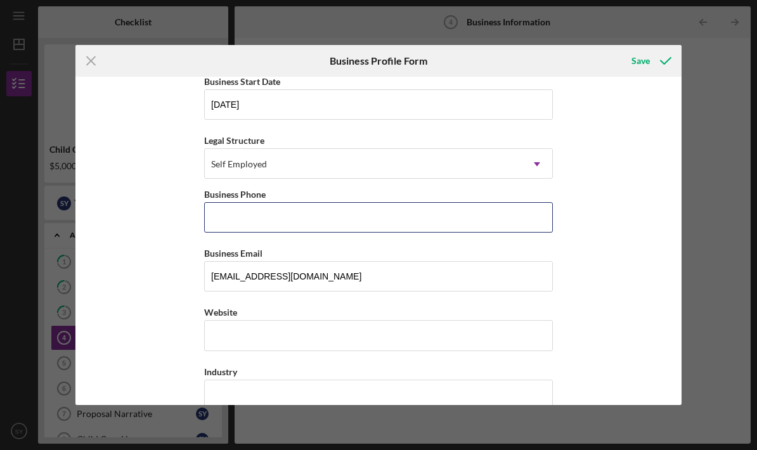
click at [444, 217] on input "Business Phone" at bounding box center [378, 217] width 349 height 30
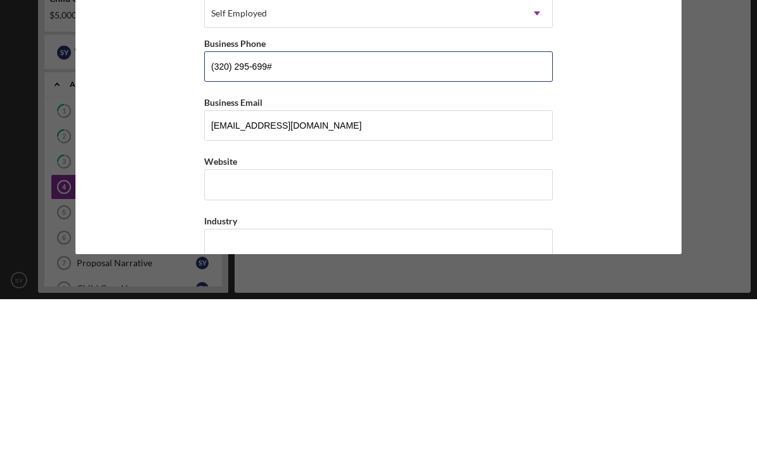
type input "[PHONE_NUMBER]"
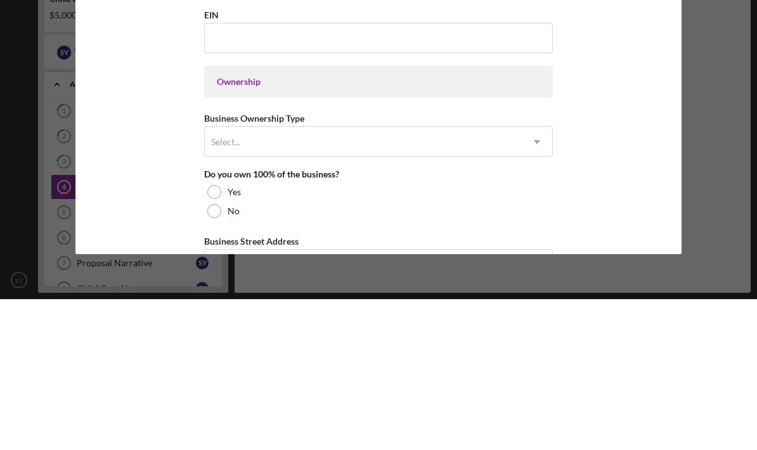
scroll to position [452, 0]
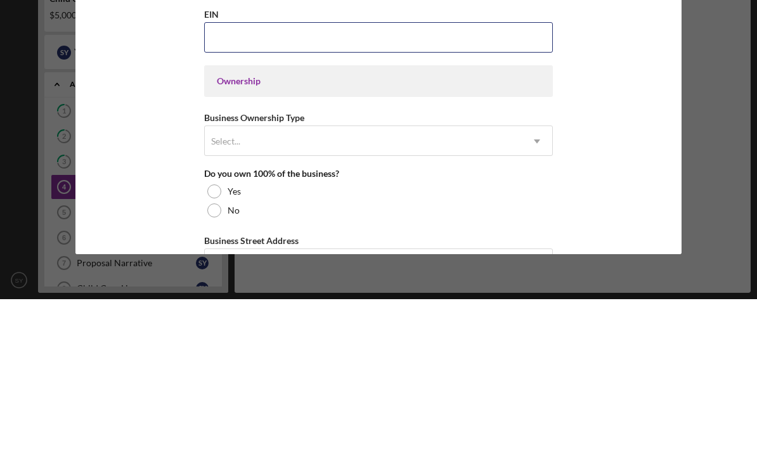
click at [439, 173] on input "EIN" at bounding box center [378, 188] width 349 height 30
type input "[US_EMPLOYER_IDENTIFICATION_NUMBER]"
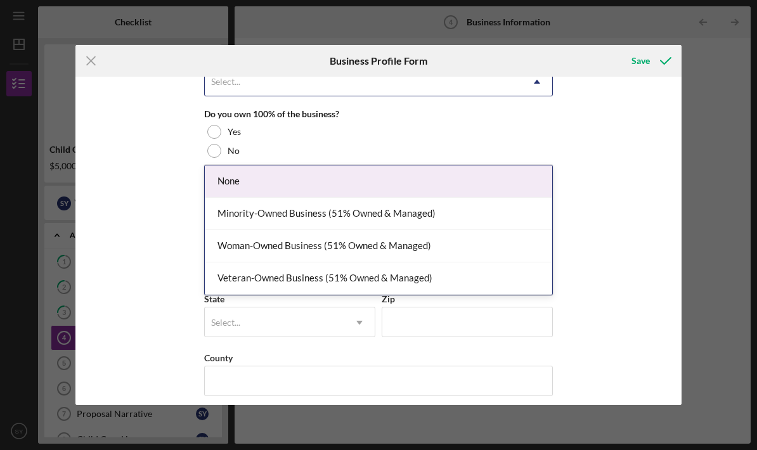
scroll to position [661, 0]
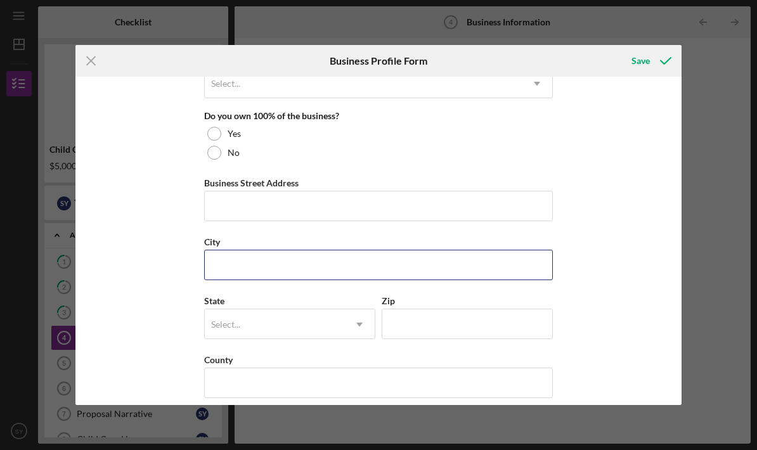
click at [340, 275] on input "City" at bounding box center [378, 265] width 349 height 30
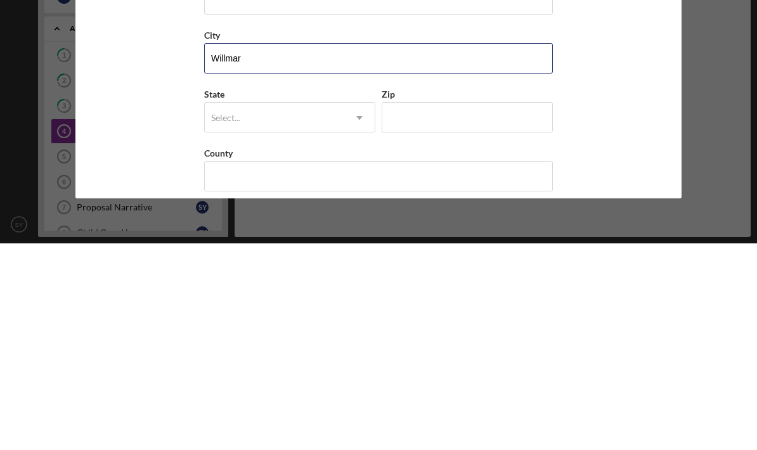
type input "Willmar"
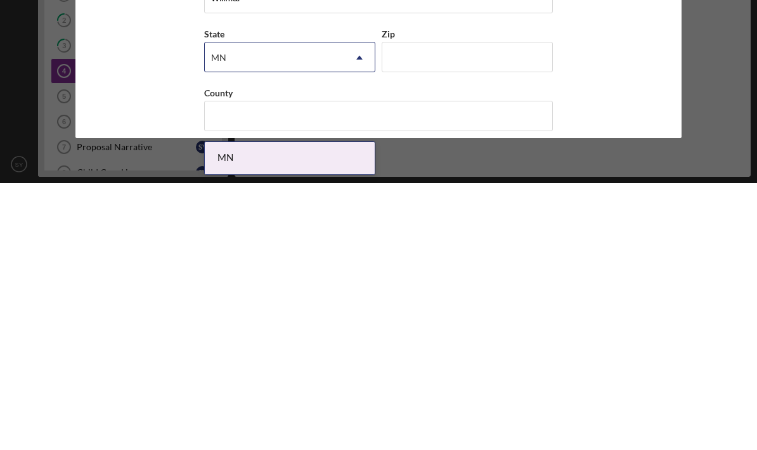
type input "MN"
click at [400, 335] on input "Zip" at bounding box center [467, 324] width 171 height 30
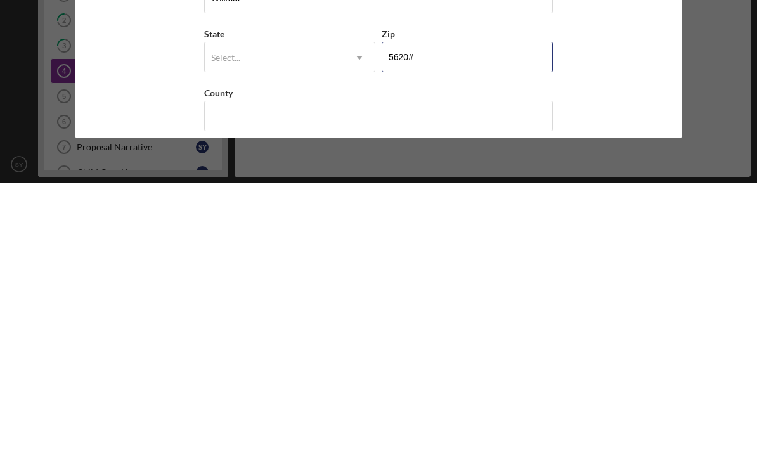
type input "56201"
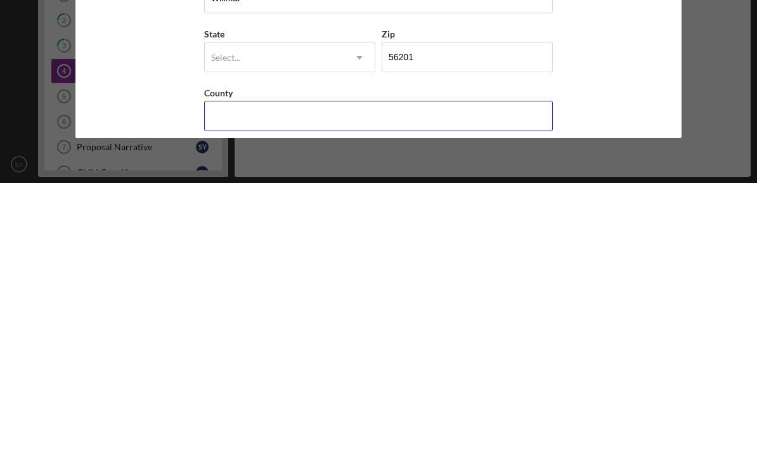
click at [281, 368] on input "County" at bounding box center [378, 383] width 349 height 30
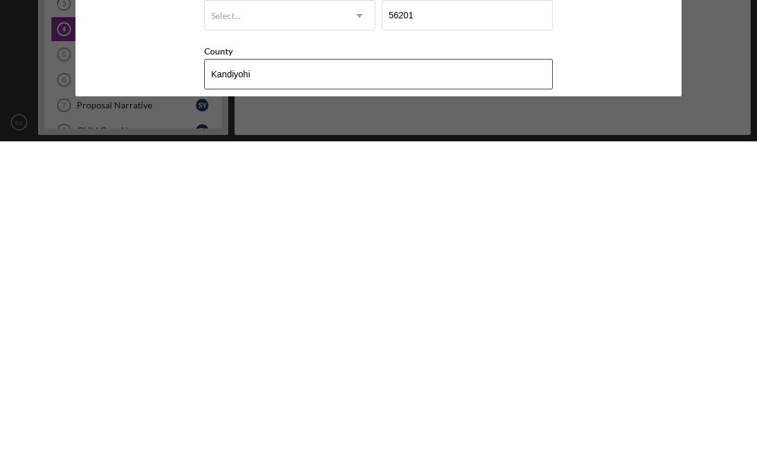
type input "Kandiyohi"
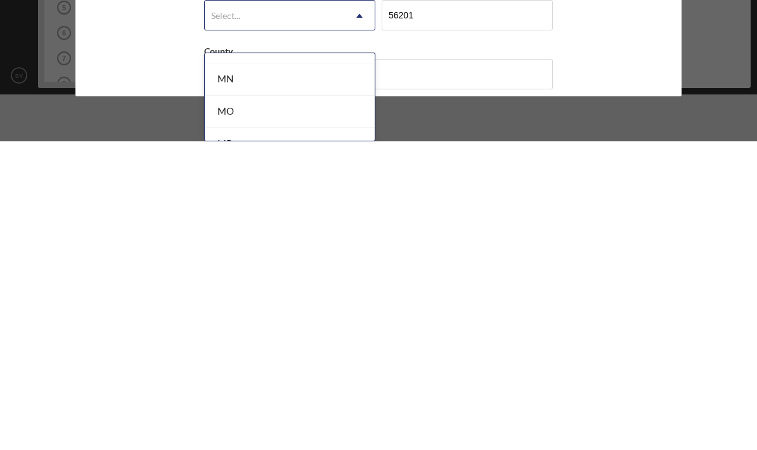
scroll to position [1085, 0]
click at [248, 376] on div "MN" at bounding box center [290, 392] width 170 height 32
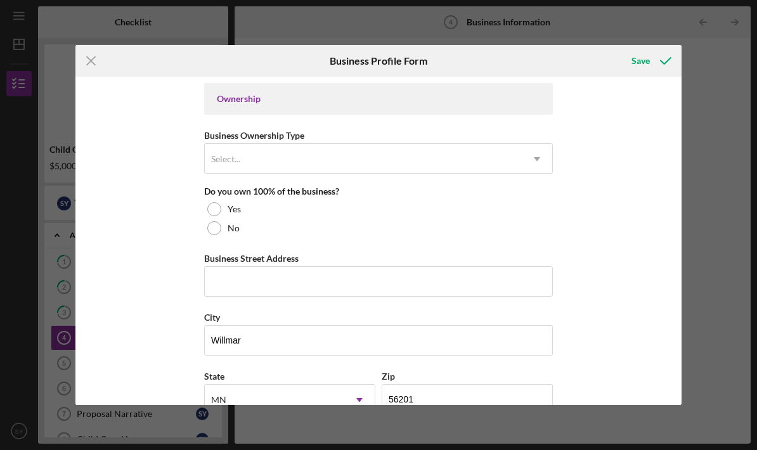
scroll to position [584, 0]
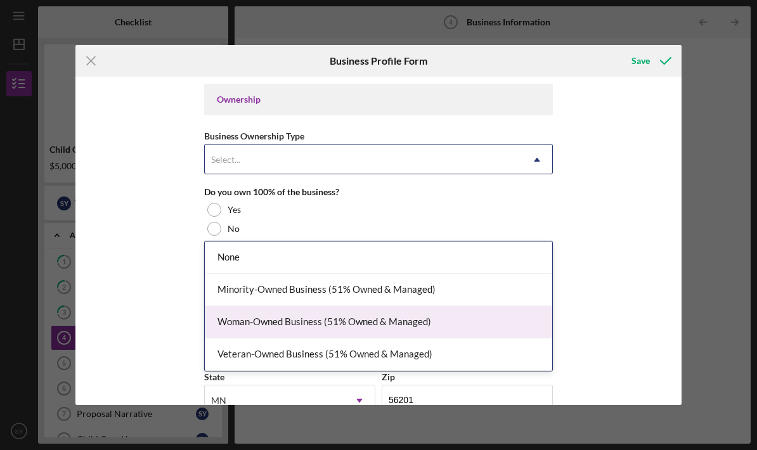
click at [375, 306] on div "Woman-Owned Business (51% Owned & Managed)" at bounding box center [378, 322] width 347 height 32
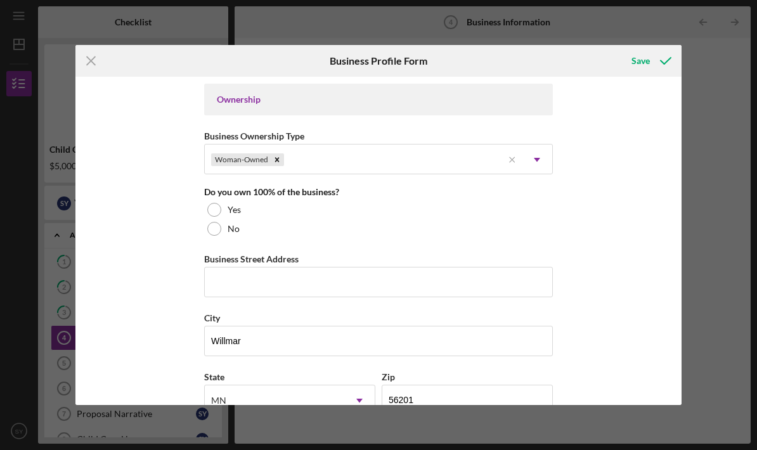
click at [224, 219] on div "Yes" at bounding box center [378, 209] width 349 height 19
click at [250, 297] on input "Business Street Address" at bounding box center [378, 282] width 349 height 30
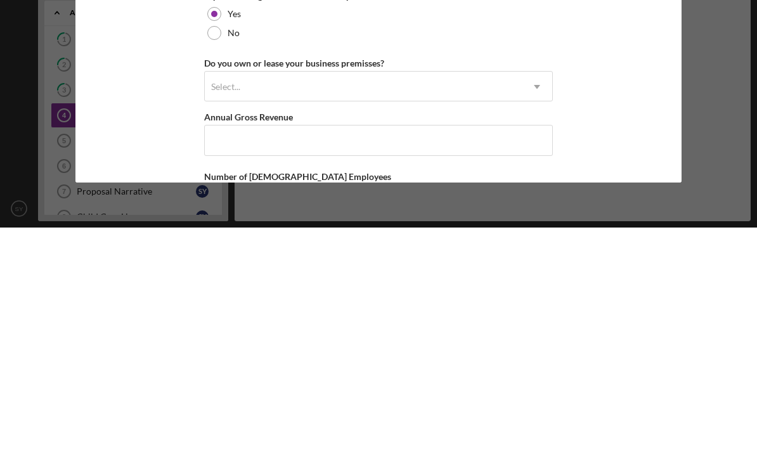
scroll to position [859, 0]
type input "[STREET_ADDRESS]"
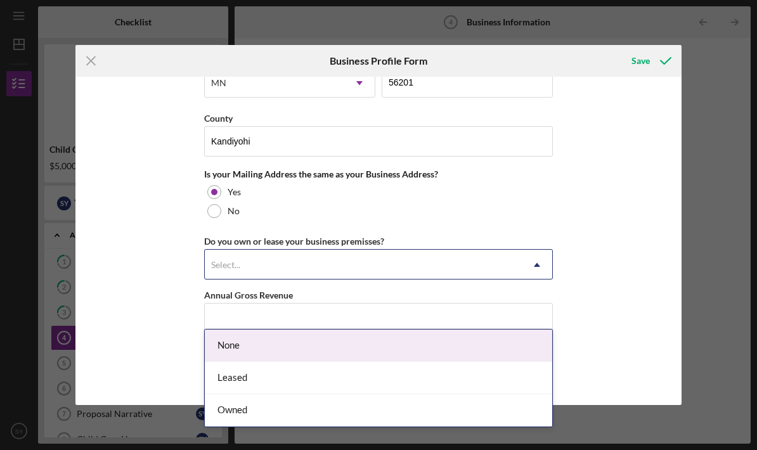
scroll to position [931, 0]
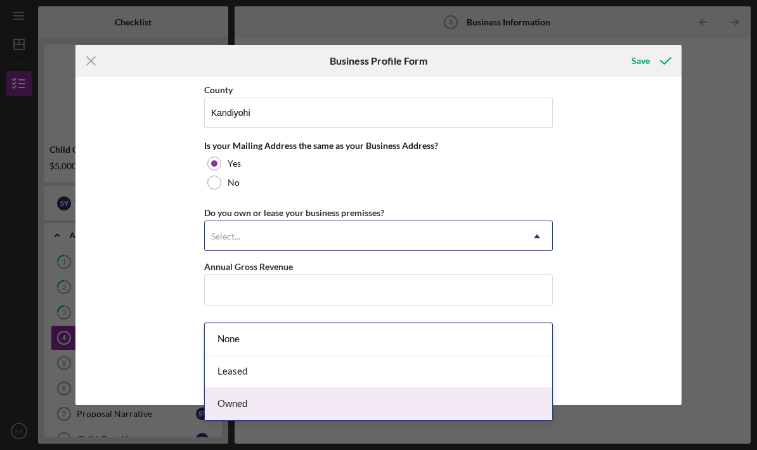
click at [247, 388] on div "Owned" at bounding box center [378, 404] width 347 height 32
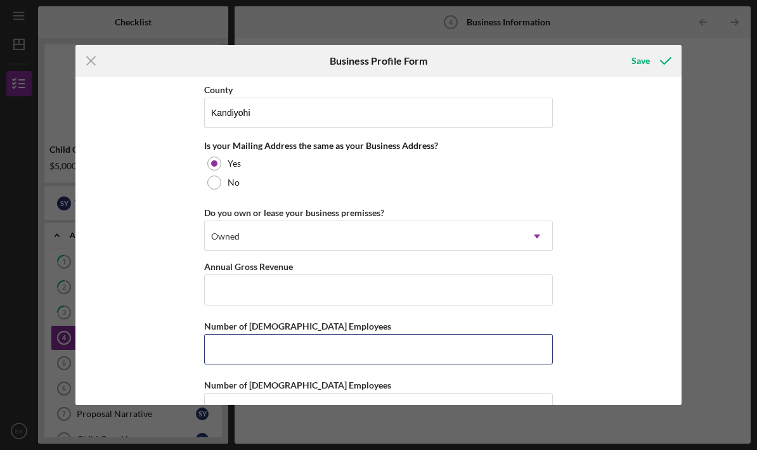
click at [324, 365] on input "Number of [DEMOGRAPHIC_DATA] Employees" at bounding box center [378, 349] width 349 height 30
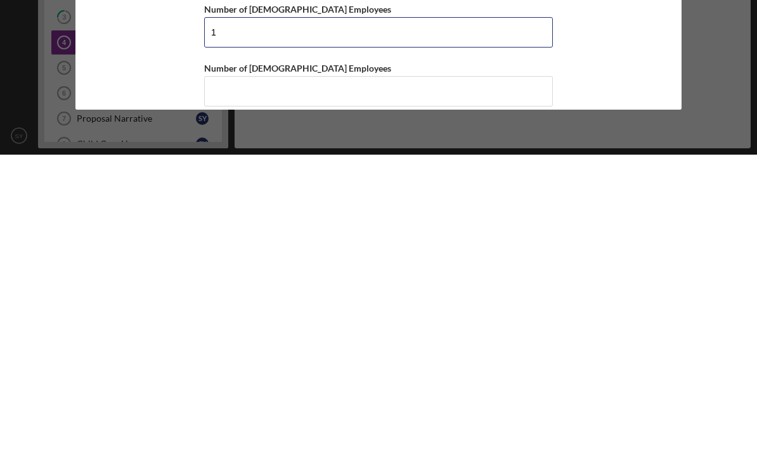
scroll to position [983, 0]
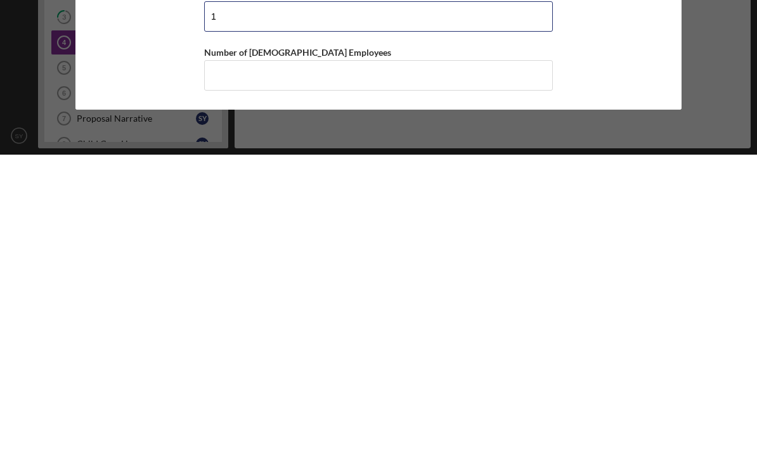
type input "1"
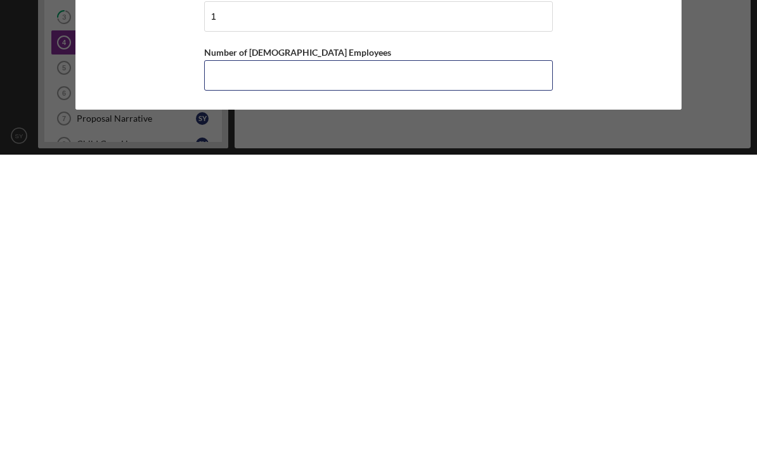
click at [440, 356] on input "Number of [DEMOGRAPHIC_DATA] Employees" at bounding box center [378, 371] width 349 height 30
type input "0"
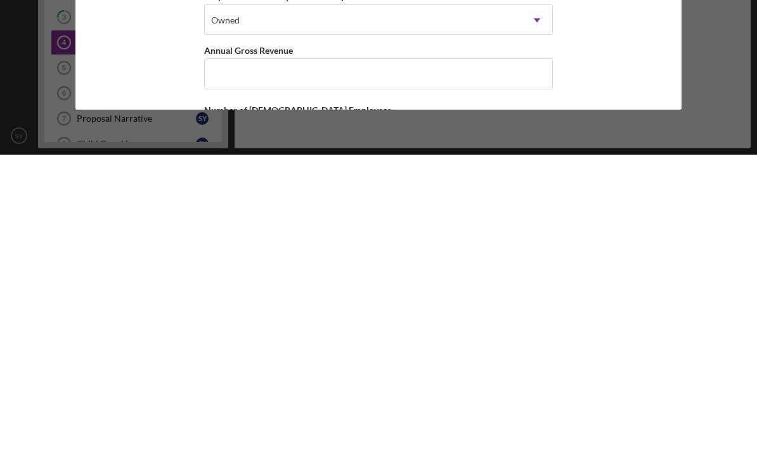
scroll to position [851, 0]
